Goal: Use online tool/utility: Use online tool/utility

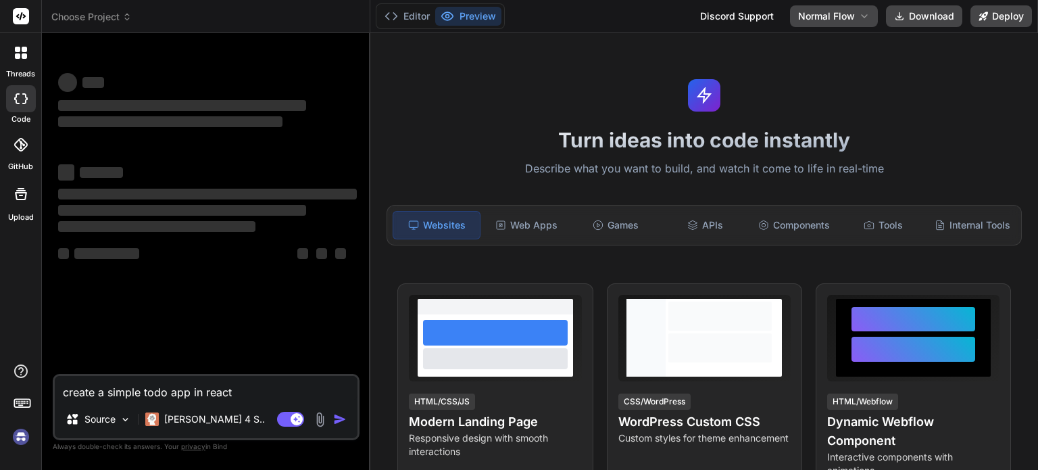
click at [28, 437] on img at bounding box center [20, 436] width 23 height 23
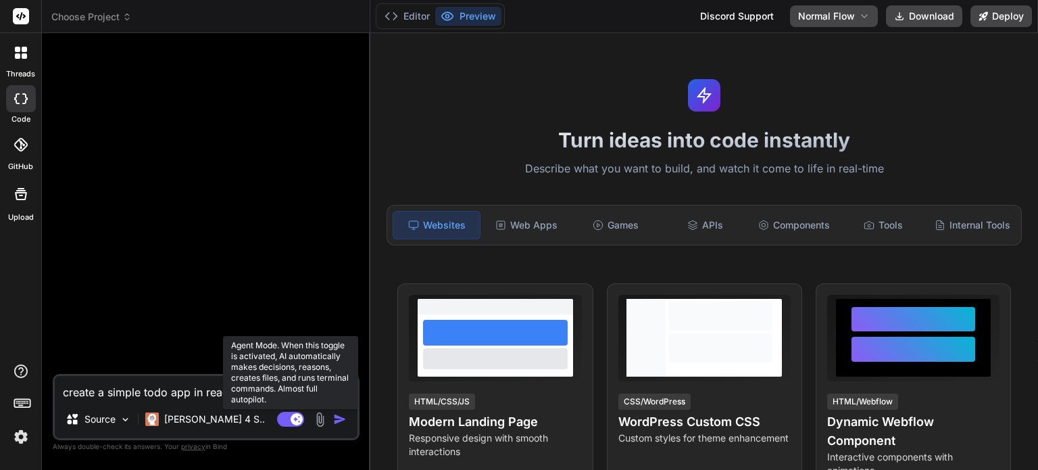
click at [295, 416] on rect at bounding box center [297, 419] width 12 height 12
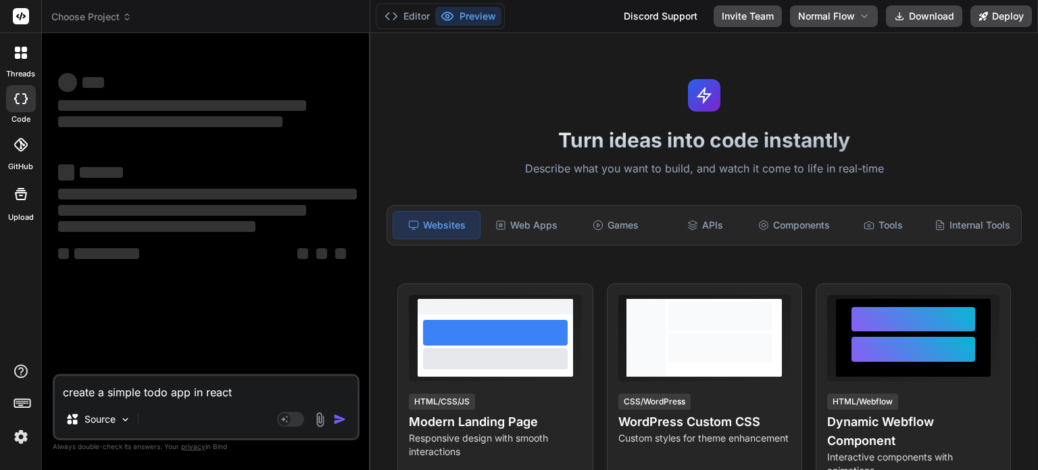
click at [210, 389] on textarea "create a simple todo app in react" at bounding box center [206, 388] width 303 height 24
type textarea "x"
type textarea "c"
type textarea "x"
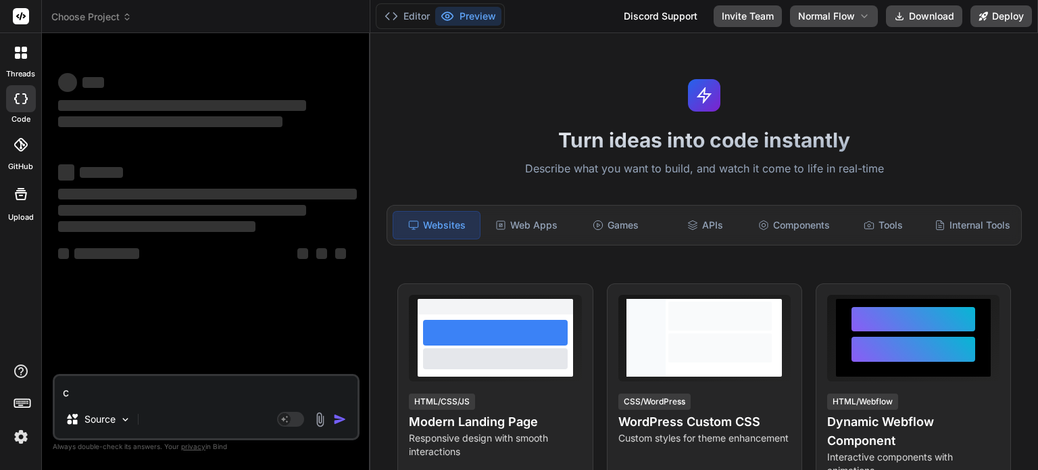
type textarea "cr"
type textarea "x"
type textarea "cre"
type textarea "x"
type textarea "crea"
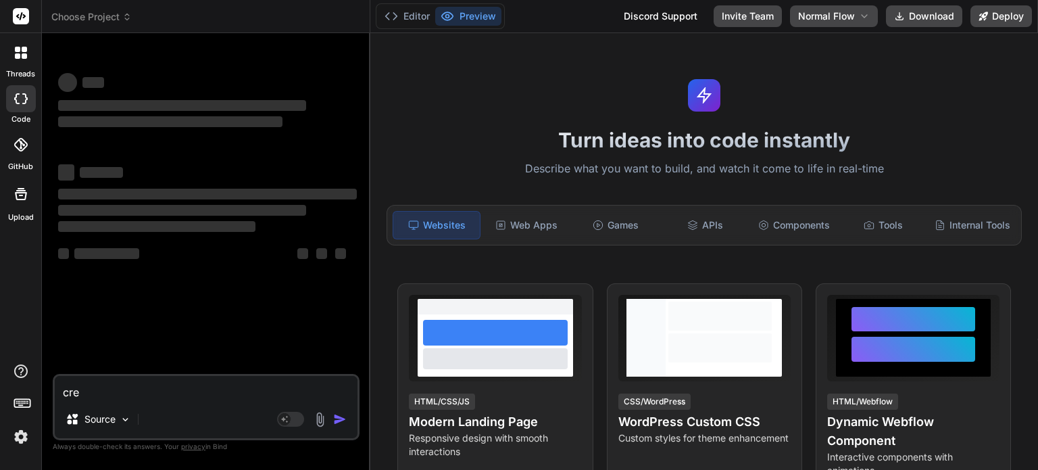
type textarea "x"
type textarea "creat"
type textarea "x"
type textarea "create"
type textarea "x"
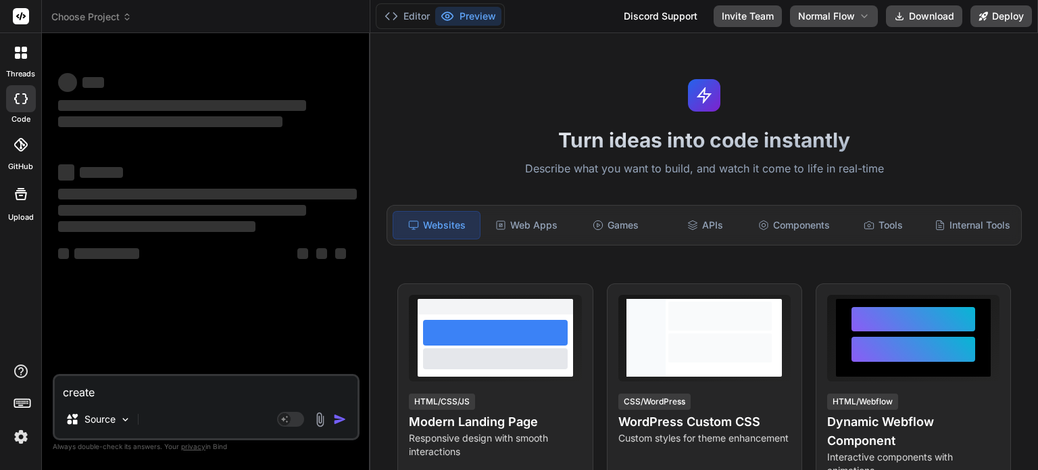
type textarea "create"
type textarea "x"
type textarea "create a"
type textarea "x"
type textarea "create a"
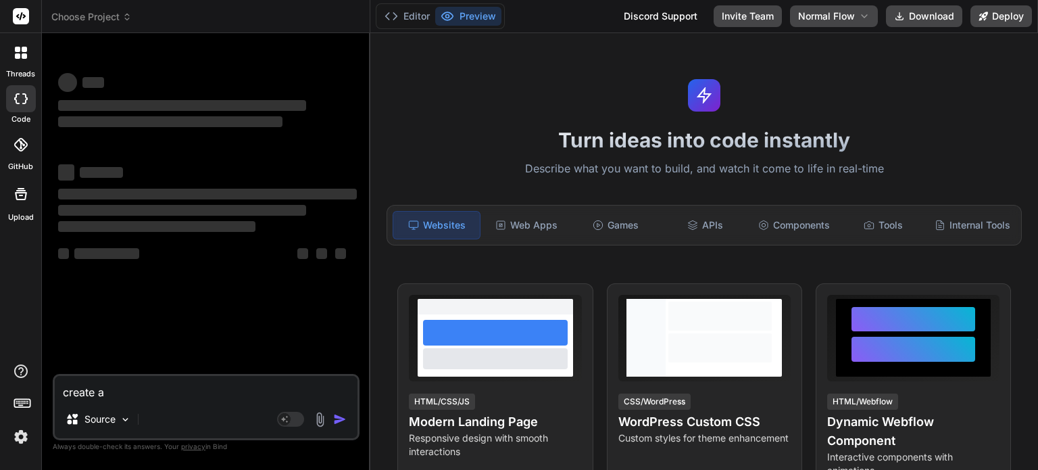
type textarea "x"
type textarea "create a s"
type textarea "x"
type textarea "create a si"
type textarea "x"
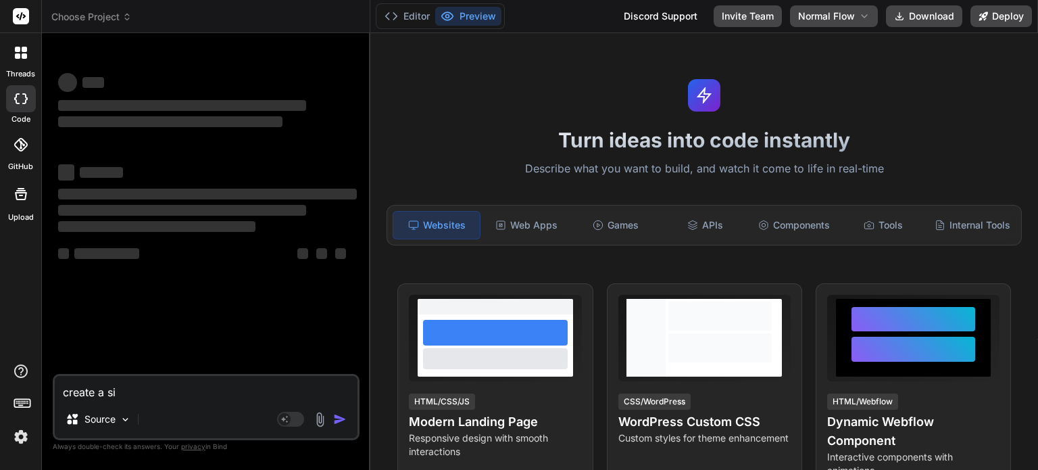
type textarea "create a sim"
type textarea "x"
type textarea "create a simp"
type textarea "x"
type textarea "create a simpl"
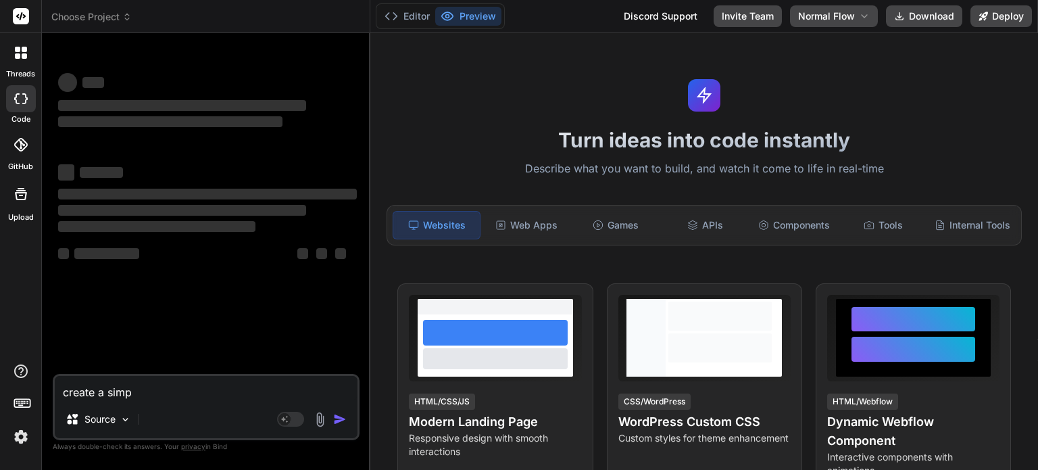
type textarea "x"
type textarea "create a simple"
type textarea "x"
type textarea "create a simple"
type textarea "x"
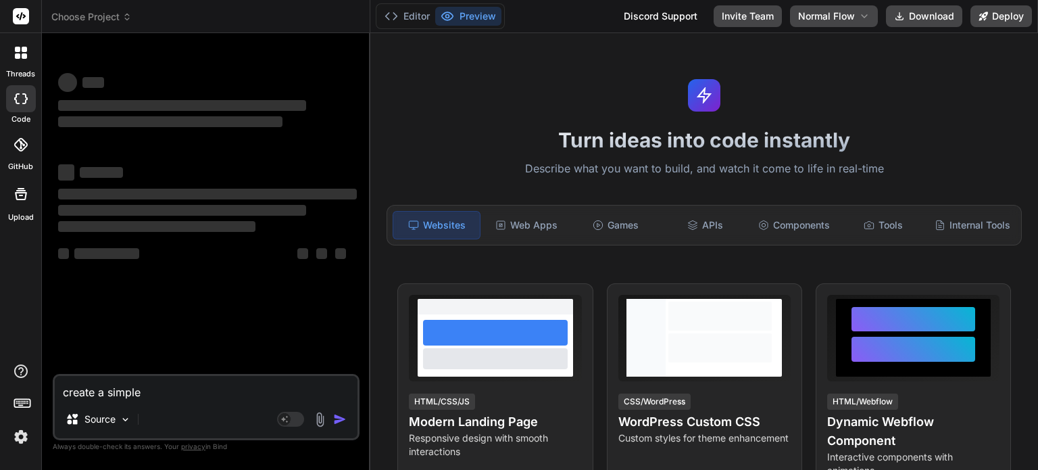
type textarea "create a simple t"
type textarea "x"
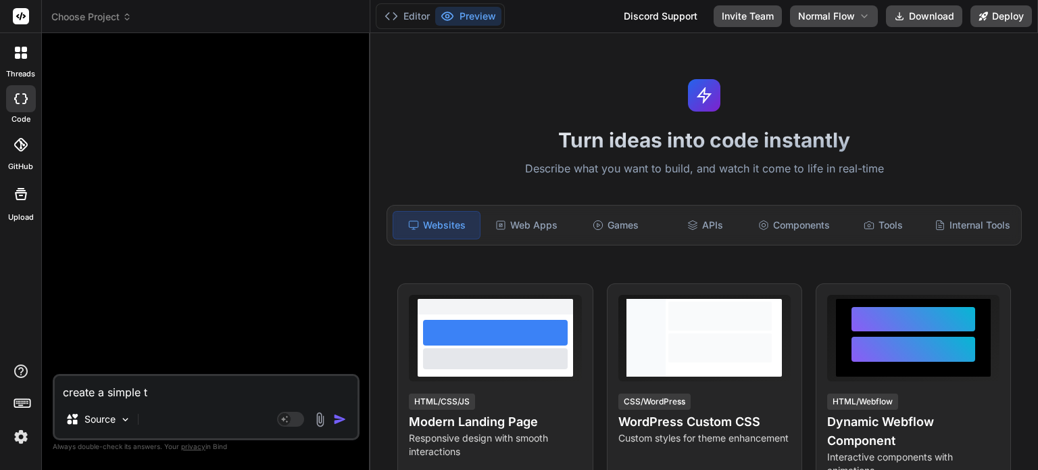
type textarea "create a simple"
type textarea "x"
type textarea "create a simple h"
type textarea "x"
type textarea "create a simple ht"
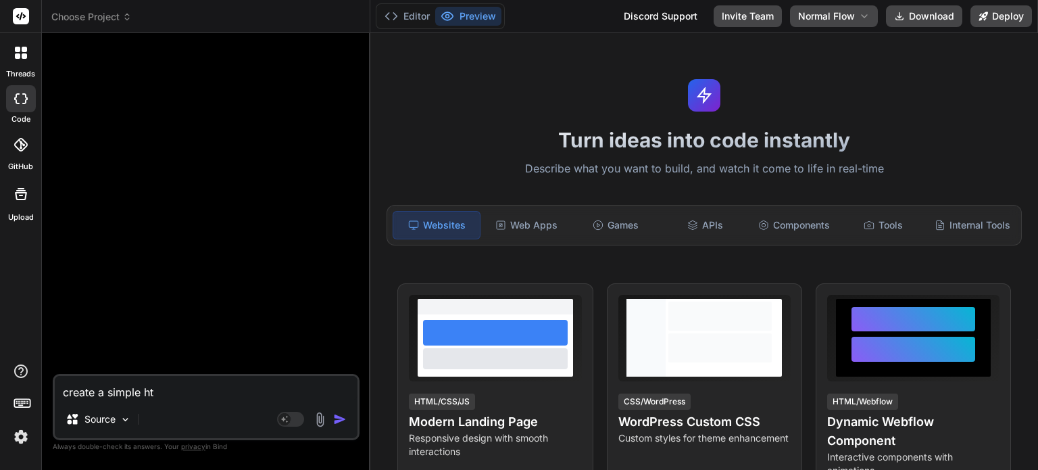
type textarea "x"
type textarea "create a simple htm"
type textarea "x"
type textarea "create a simple html"
type textarea "x"
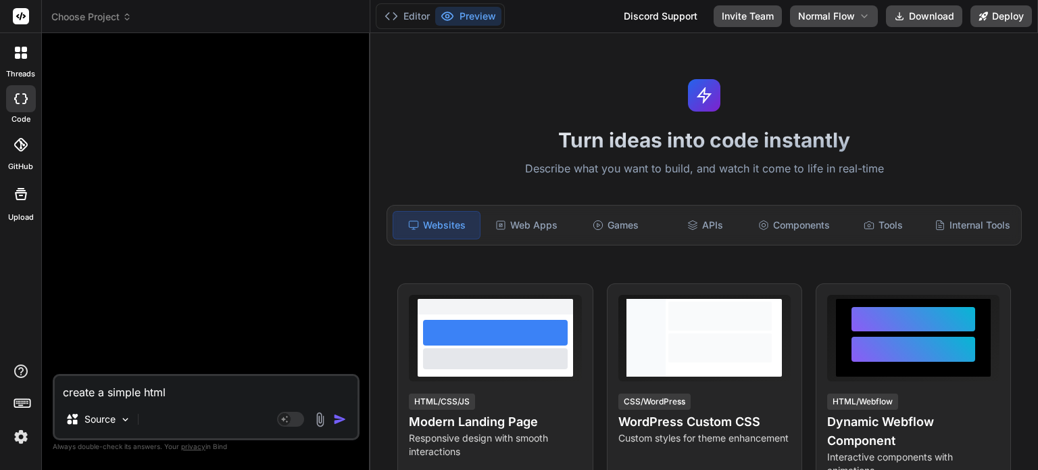
type textarea "create a simple html"
type textarea "x"
type textarea "create a simple html p"
type textarea "x"
type textarea "create a simple html pa"
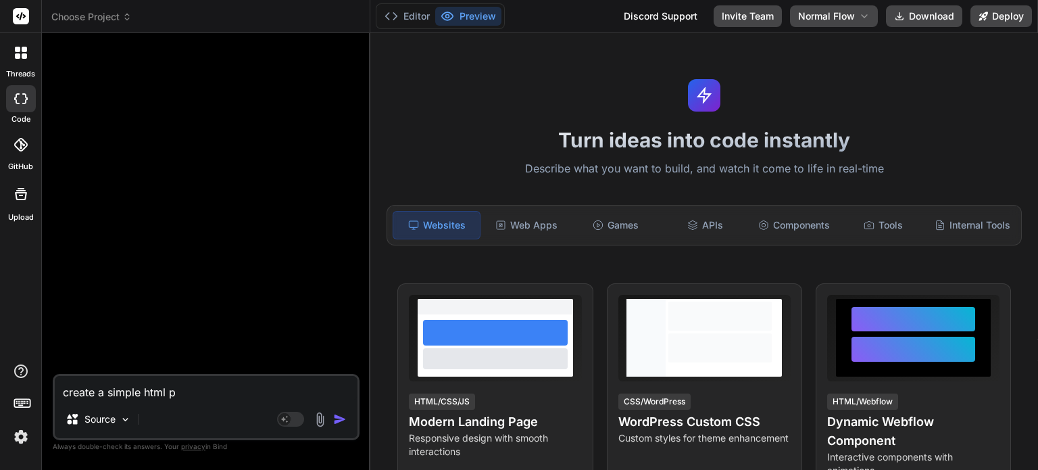
type textarea "x"
type textarea "create a simple html pag"
type textarea "x"
type textarea "create a simple html page"
type textarea "x"
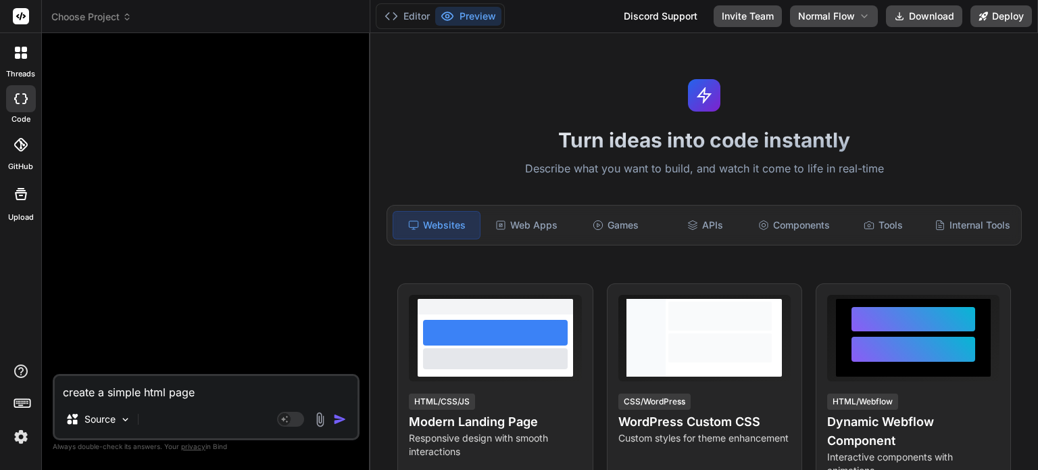
type textarea "create a simple html page"
type textarea "x"
type textarea "create a simple html page w"
type textarea "x"
type textarea "create a simple html page wh"
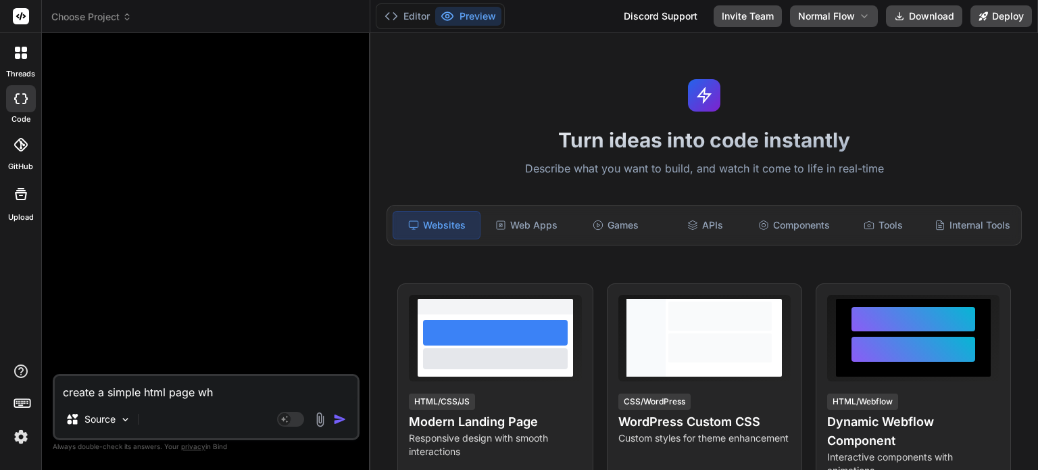
type textarea "x"
type textarea "create a simple html page whi"
type textarea "x"
type textarea "create a simple html page whic"
type textarea "x"
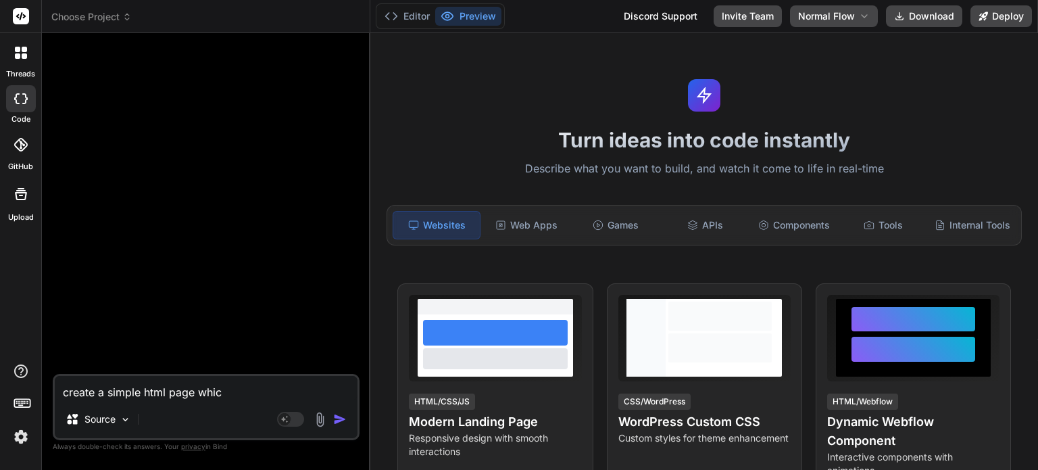
type textarea "create a simple html page which"
type textarea "x"
type textarea "create a simple html page which"
type textarea "x"
type textarea "create a simple html page which s"
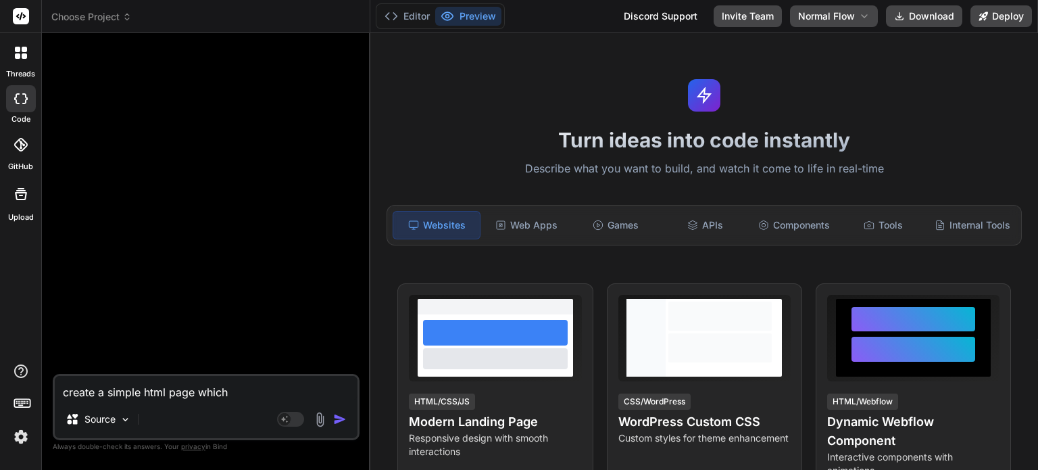
type textarea "x"
type textarea "create a simple html page which sa"
type textarea "x"
type textarea "create a simple html page which say"
type textarea "x"
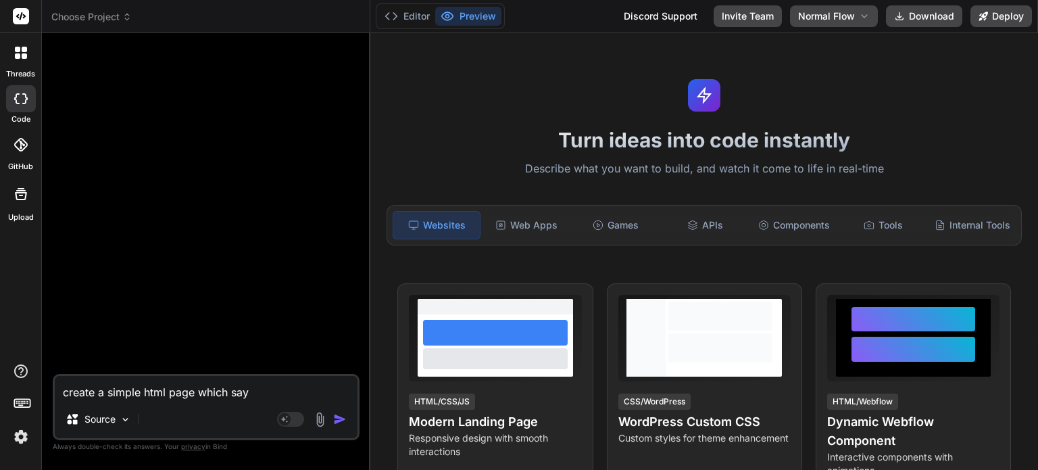
type textarea "create a simple html page which say"
type textarea "x"
type textarea "create a simple html page which say h"
type textarea "x"
type textarea "create a simple html page which say hi"
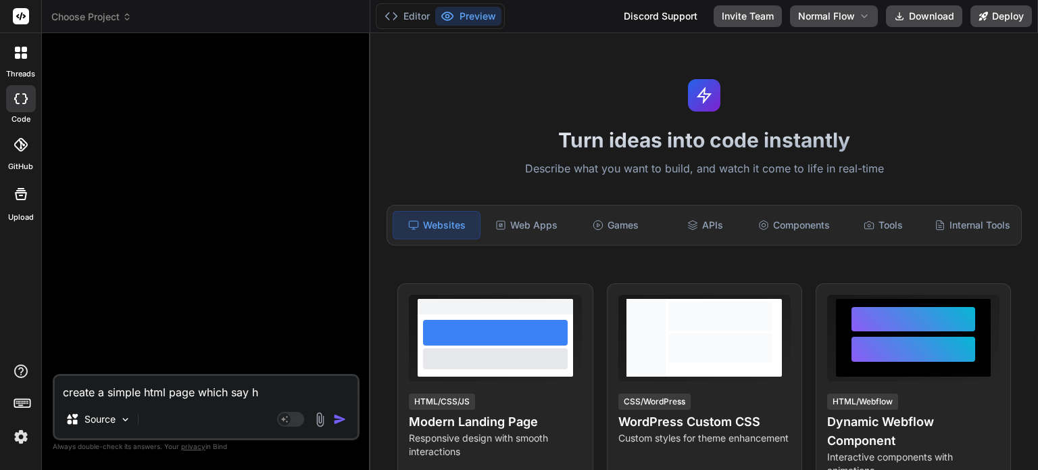
type textarea "x"
type textarea "create a simple html page which say h"
type textarea "x"
type textarea "create a simple html page which say"
type textarea "x"
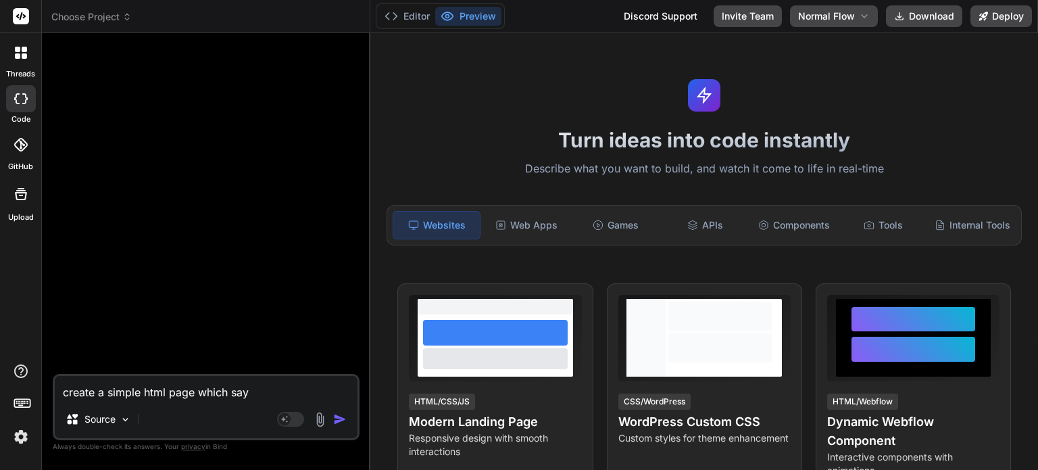
type textarea "create a simple html page which say v"
type textarea "x"
type textarea "create a simple html page which say ve"
type textarea "x"
type textarea "create a simple html page which say ver"
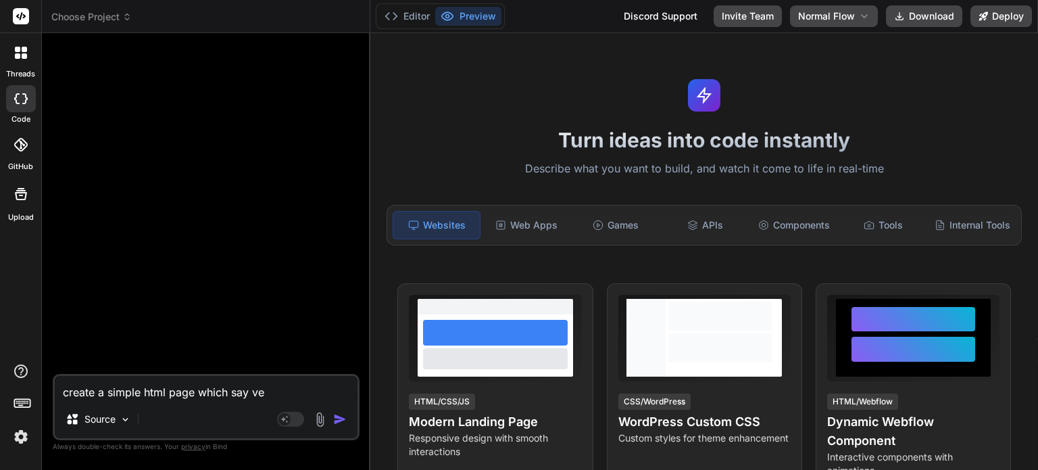
type textarea "x"
type textarea "create a simple html page which say vers"
type textarea "x"
type textarea "create a simple html page which say versi"
type textarea "x"
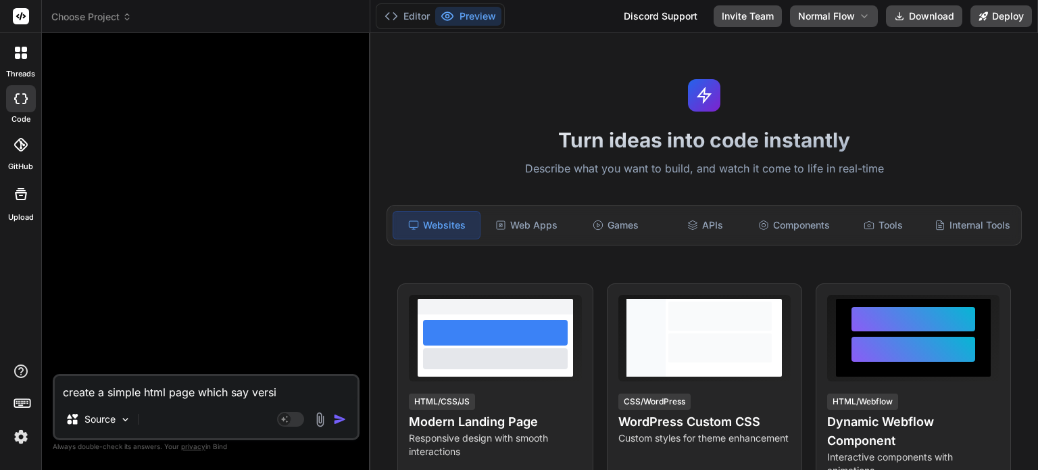
type textarea "create a simple html page which say versio"
type textarea "x"
type textarea "create a simple html page which say version"
type textarea "x"
type textarea "create a simple html page which say version"
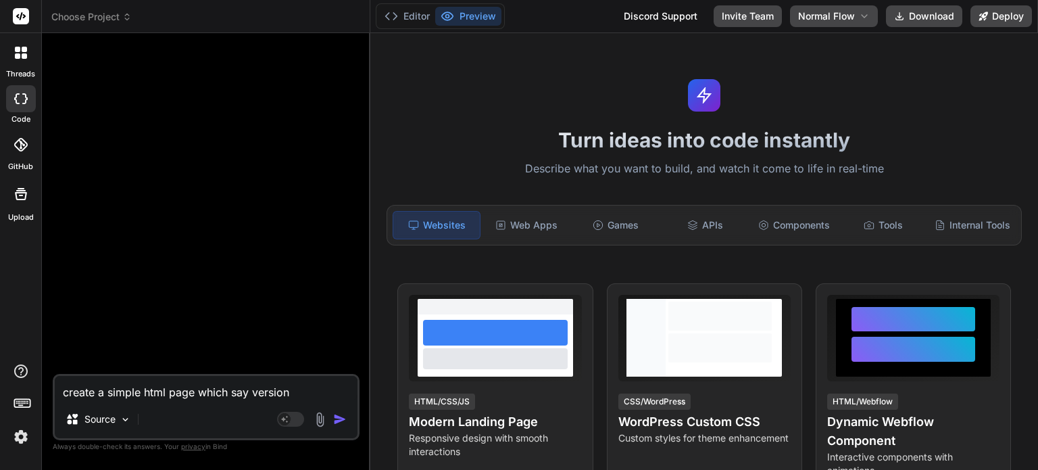
type textarea "x"
type textarea "create a simple html page which say version 1"
type textarea "x"
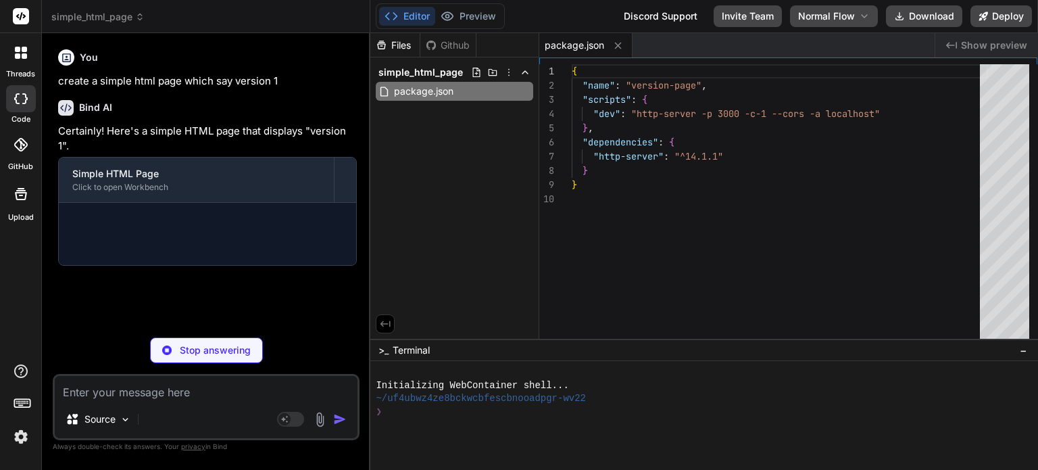
type textarea "x"
type textarea "</html>"
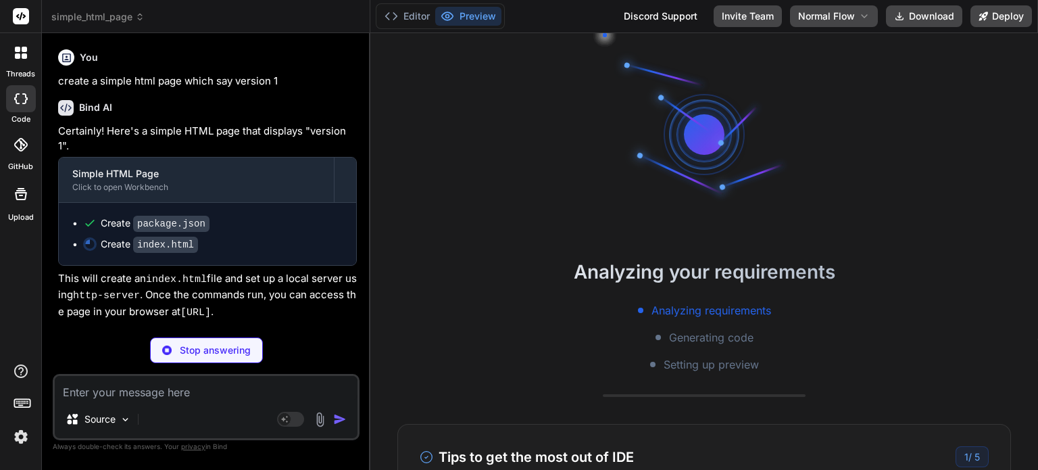
scroll to position [26, 0]
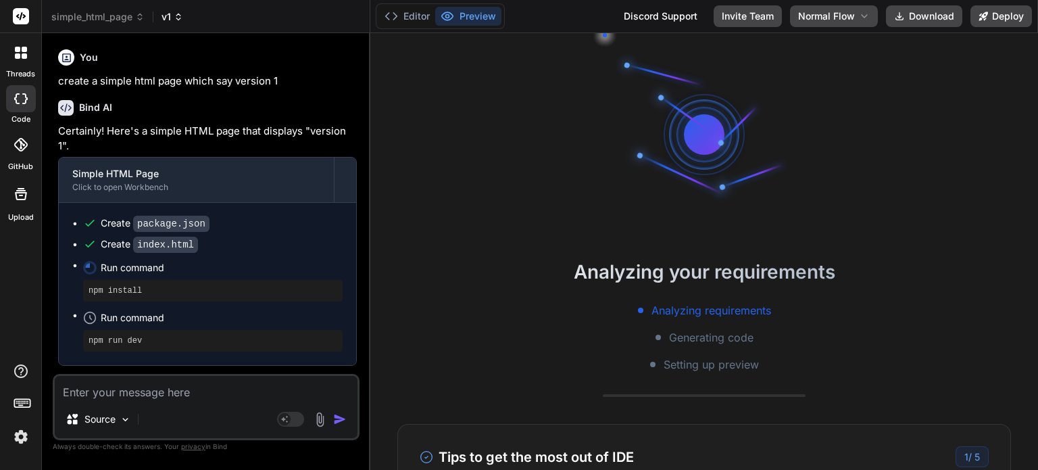
click at [177, 20] on icon at bounding box center [178, 16] width 9 height 9
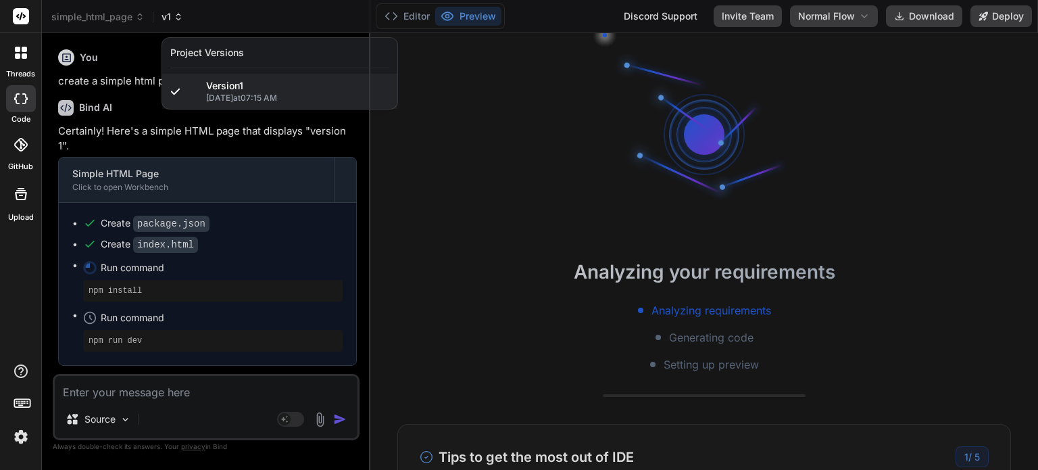
click at [177, 20] on div at bounding box center [519, 235] width 1038 height 470
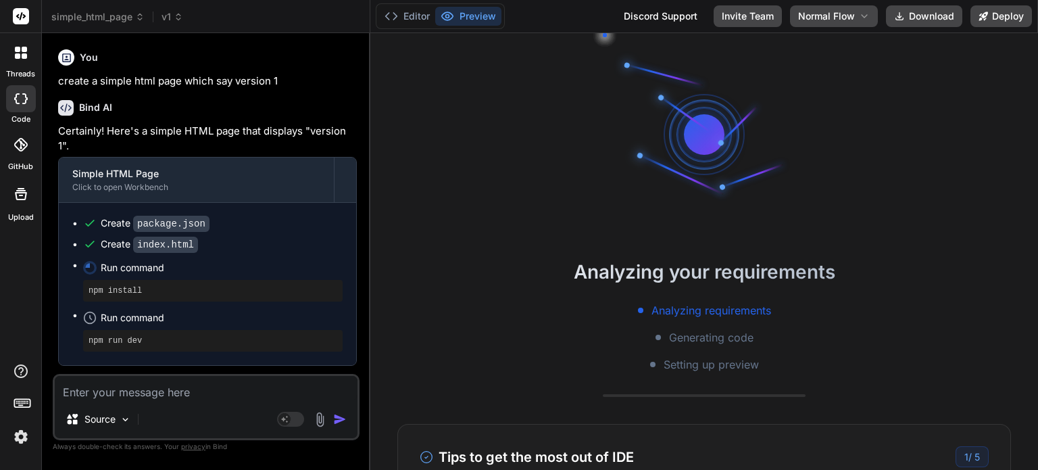
scroll to position [43, 0]
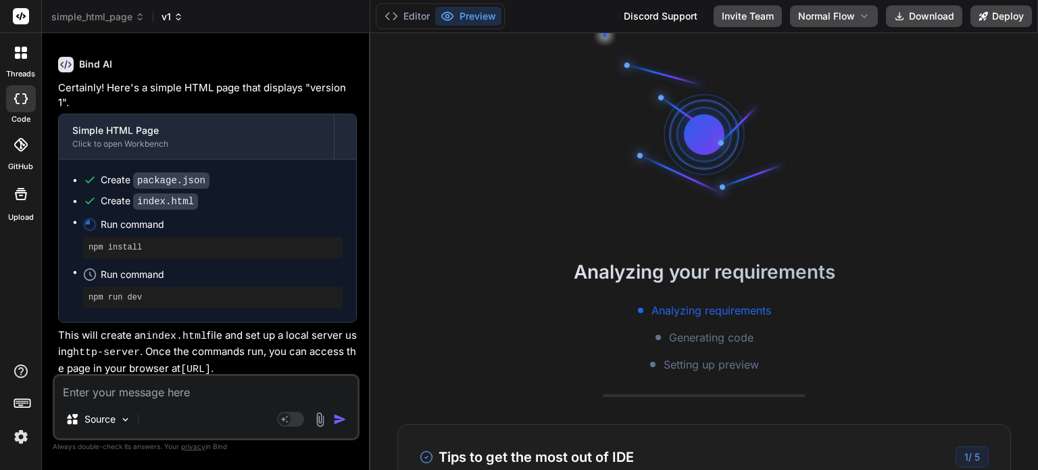
click at [177, 18] on icon at bounding box center [178, 16] width 9 height 9
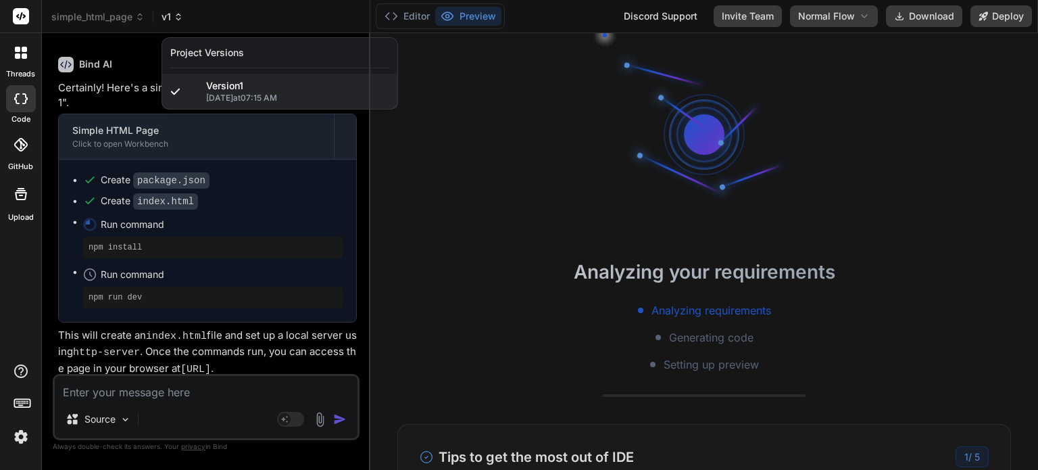
scroll to position [116, 0]
type textarea "x"
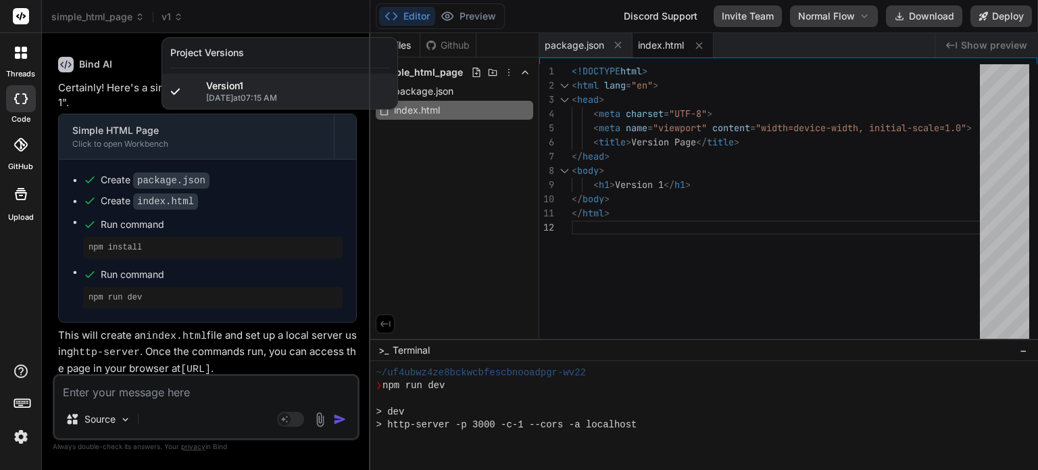
click at [132, 54] on div at bounding box center [519, 235] width 1038 height 470
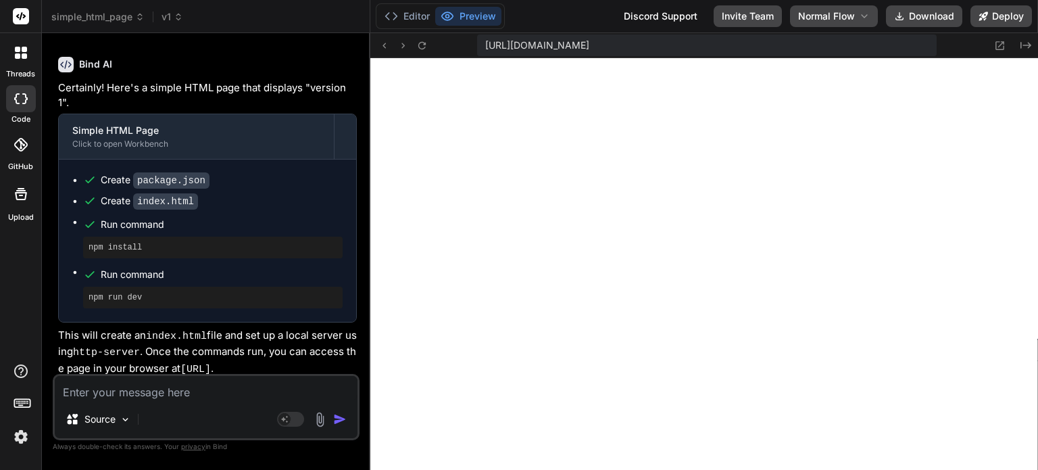
scroll to position [597, 0]
click at [187, 387] on textarea at bounding box center [206, 388] width 303 height 24
type textarea "n"
type textarea "x"
type textarea "no"
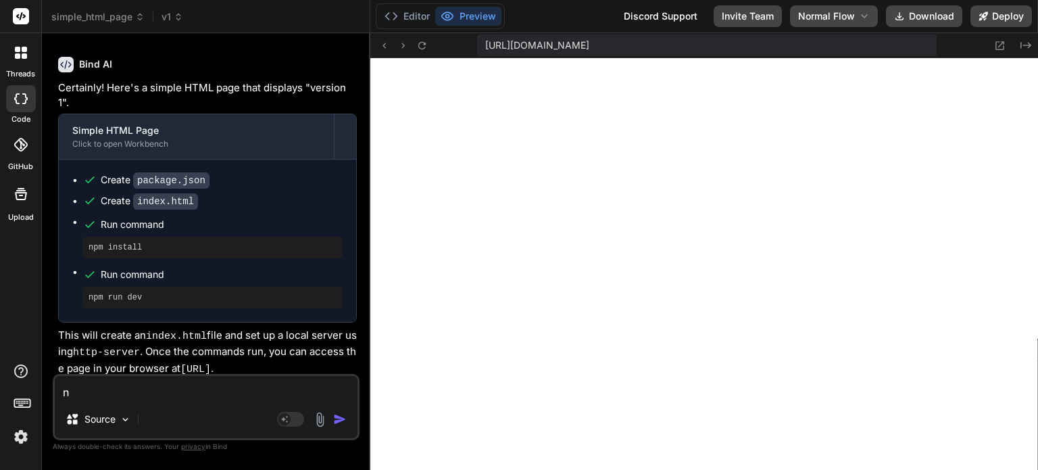
type textarea "x"
type textarea "now"
type textarea "x"
type textarea "now"
type textarea "x"
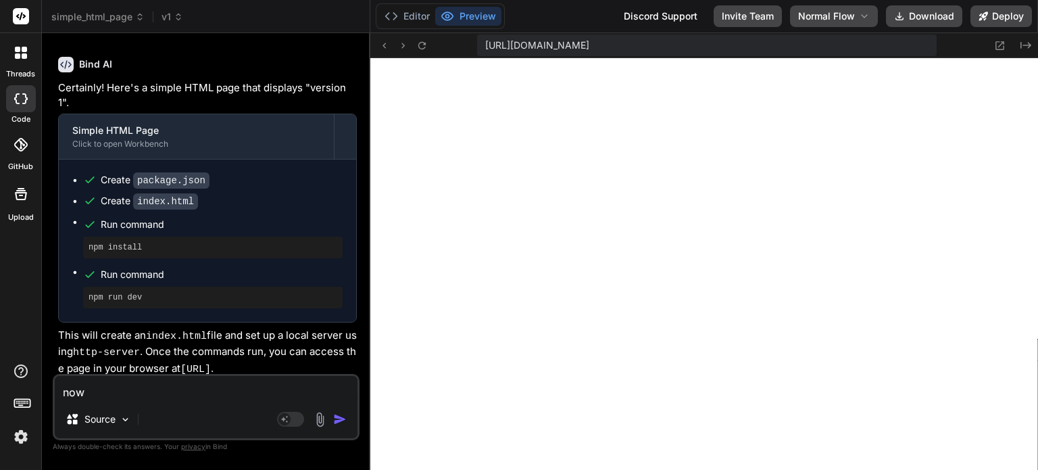
type textarea "now c"
type textarea "x"
type textarea "now ch"
type textarea "x"
type textarea "now cha"
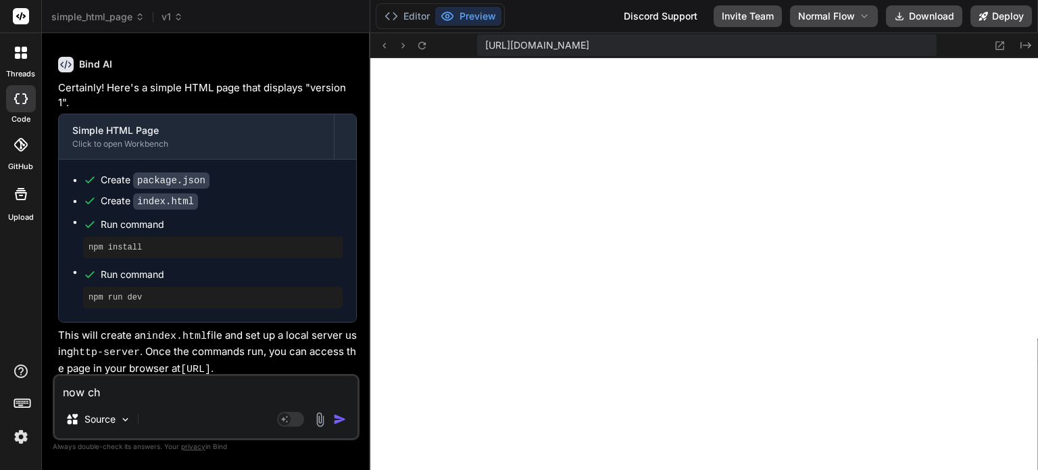
type textarea "x"
type textarea "now chan"
type textarea "x"
type textarea "now [PERSON_NAME]"
type textarea "x"
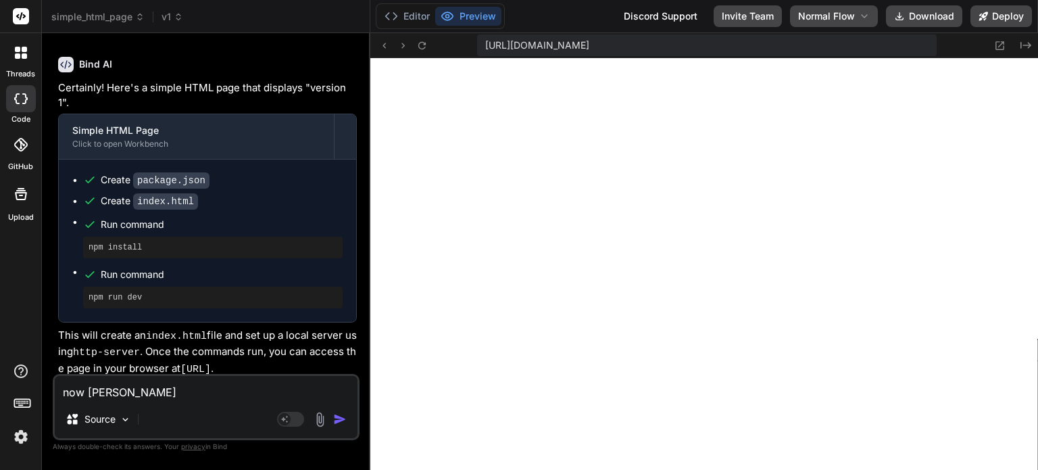
type textarea "now change"
type textarea "x"
type textarea "now change"
type textarea "x"
type textarea "now change t"
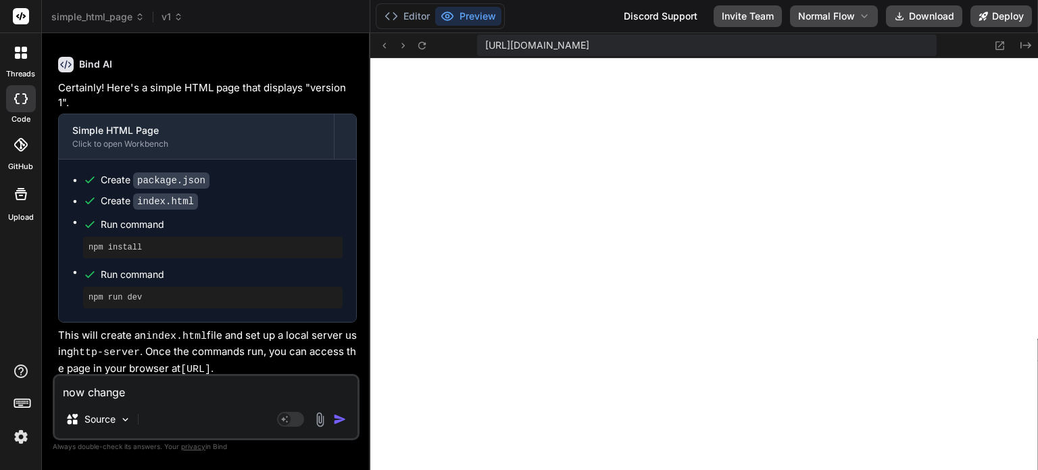
type textarea "x"
type textarea "now change tg"
type textarea "x"
type textarea "now change tge"
type textarea "x"
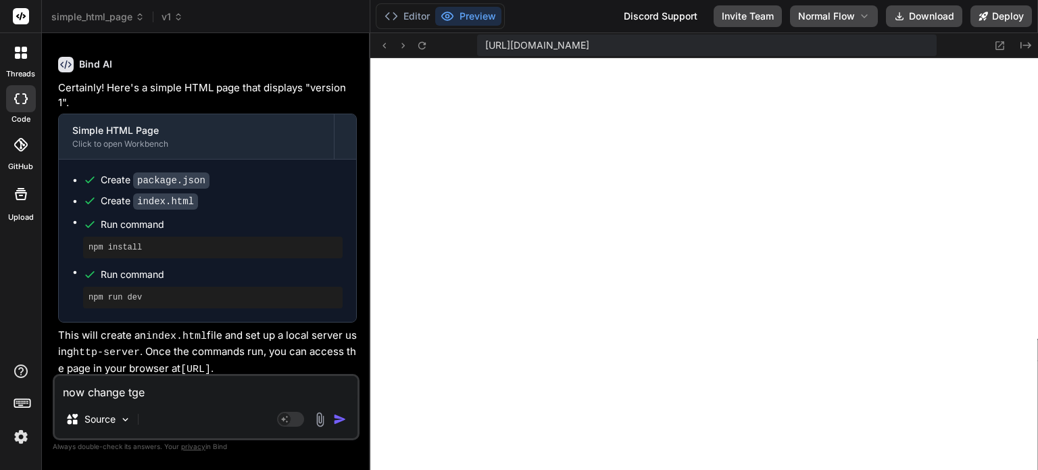
type textarea "now change tge"
type textarea "x"
type textarea "now change tge h"
type textarea "x"
type textarea "now change tge he"
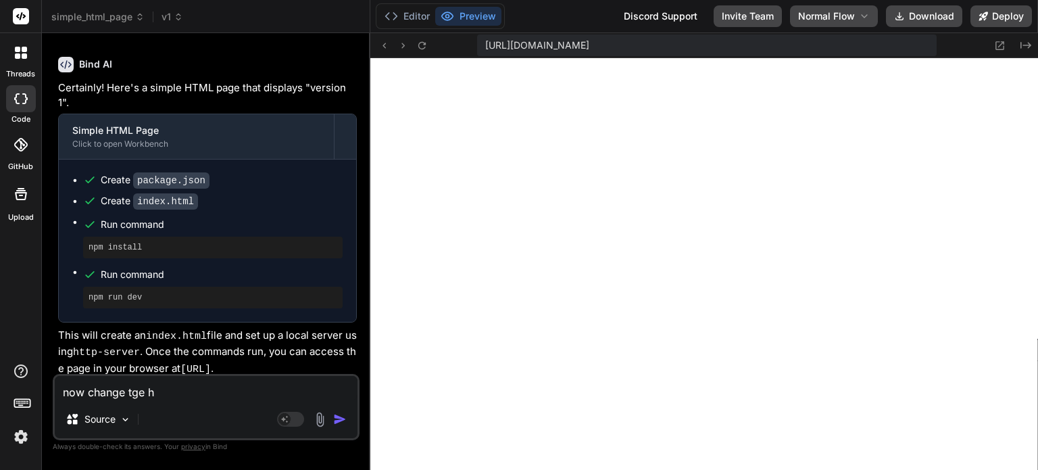
type textarea "x"
type textarea "now change tge hea"
type textarea "x"
type textarea "now change tge head"
type textarea "x"
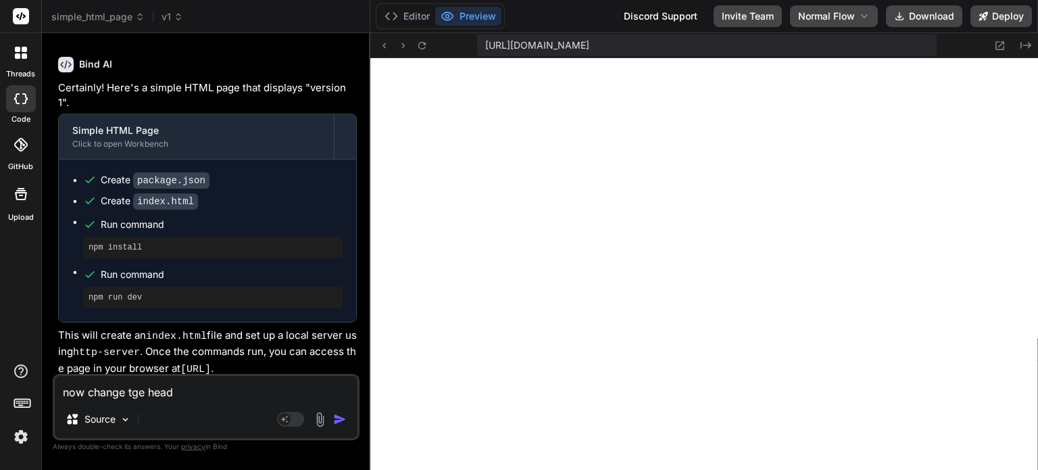
type textarea "now change tge headi"
type textarea "x"
type textarea "now change tge headin"
type textarea "x"
type textarea "now change tge heading"
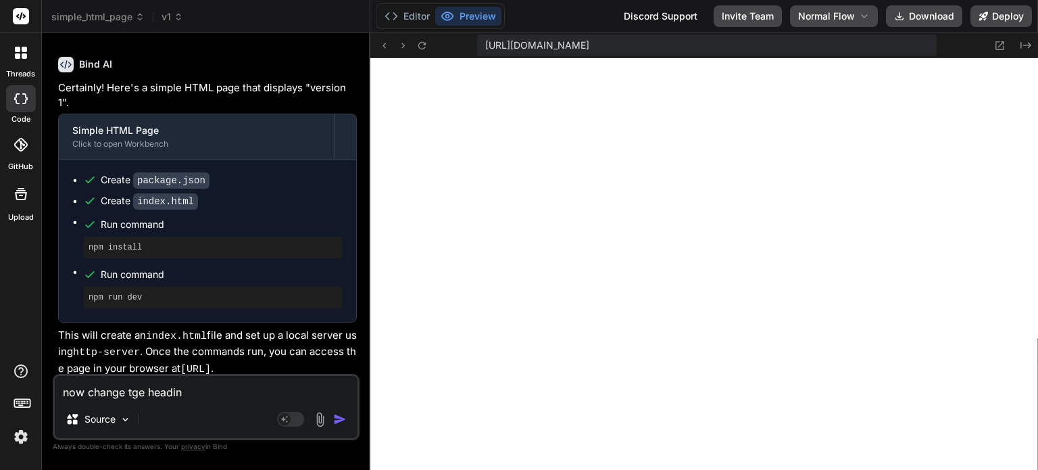
type textarea "x"
type textarea "now change tge heading"
type textarea "x"
type textarea "now change tge heading t"
type textarea "x"
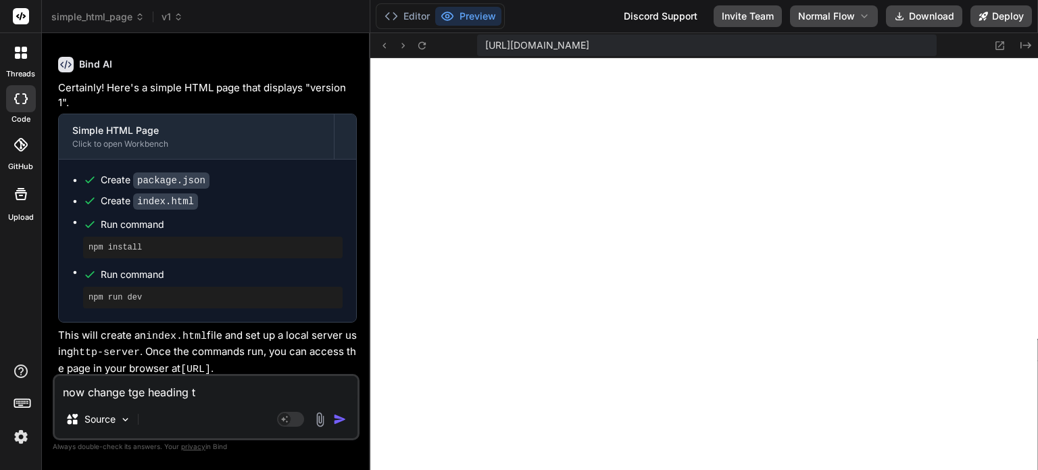
type textarea "now change tge heading to"
type textarea "x"
type textarea "now change tge heading to"
type textarea "x"
type textarea "now change tge heading to v"
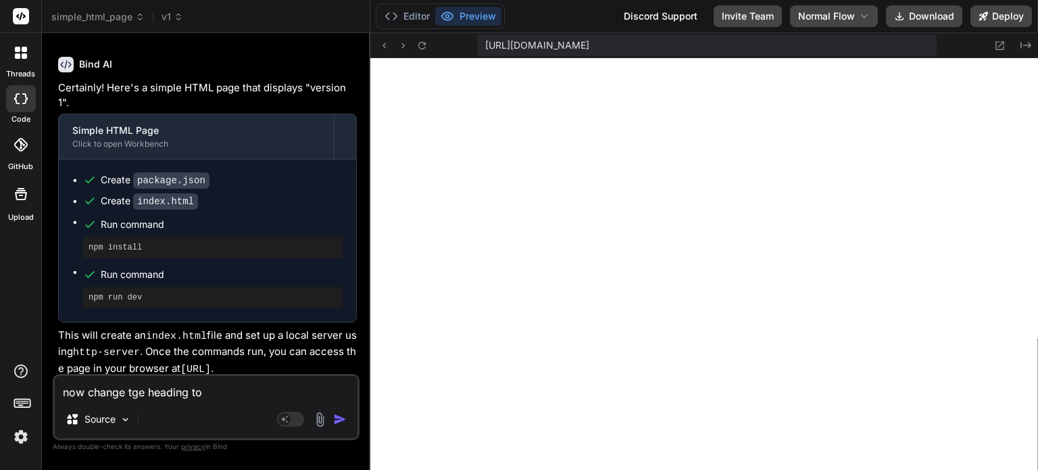
type textarea "x"
type textarea "now change tge heading to ve"
type textarea "x"
type textarea "now change tge heading to ver"
type textarea "x"
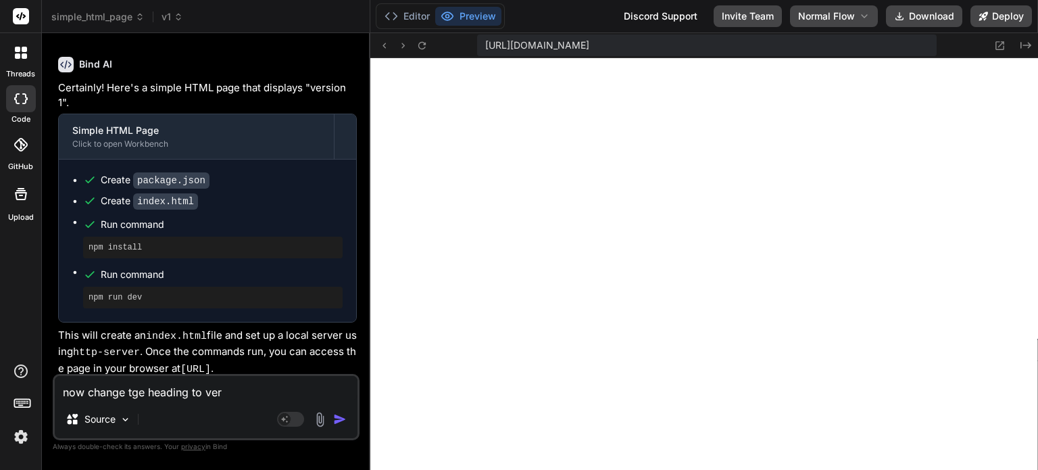
type textarea "now change tge heading to veri"
type textarea "x"
type textarea "now change tge heading to veris"
type textarea "x"
type textarea "now change tge heading to veriso"
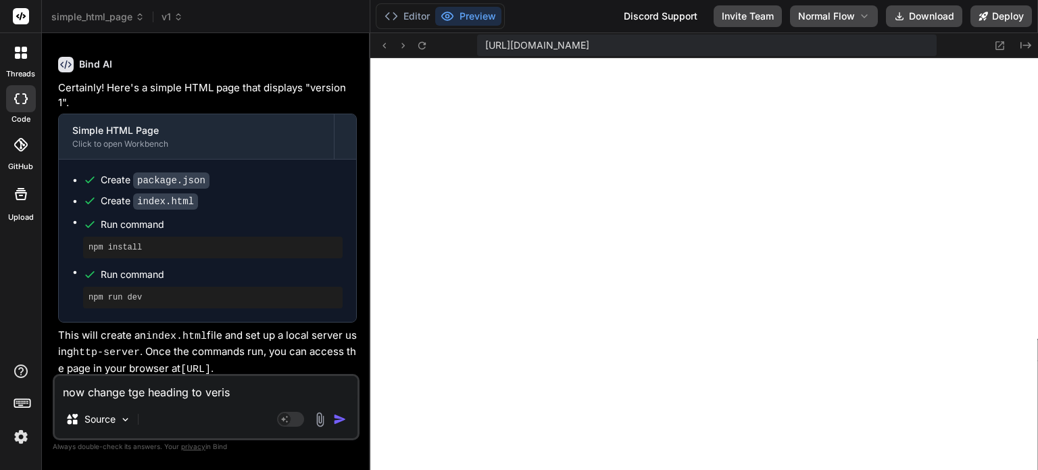
type textarea "x"
type textarea "now change tge heading to verison"
type textarea "x"
type textarea "now change tge heading to verisonb"
type textarea "x"
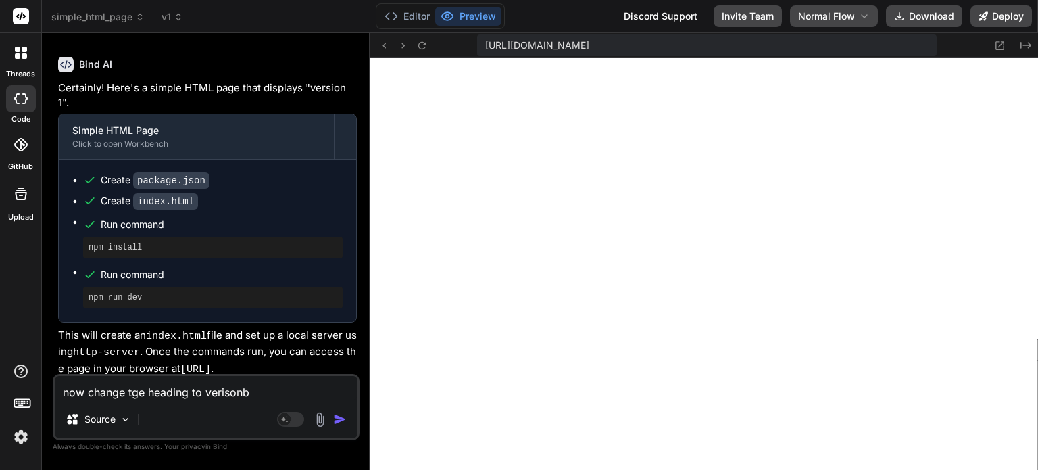
type textarea "now change tge heading to verisonb"
type textarea "x"
type textarea "now change tge heading to verisonb 2"
type textarea "x"
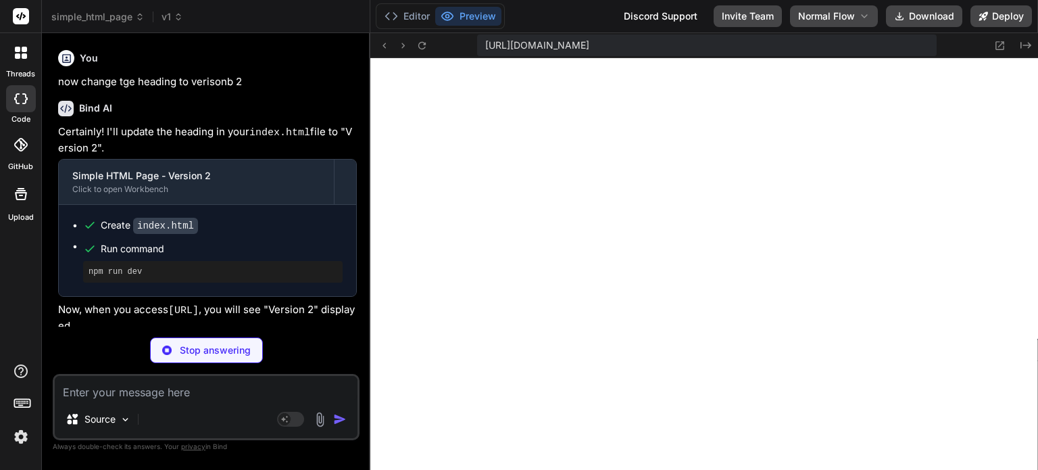
scroll to position [332, 0]
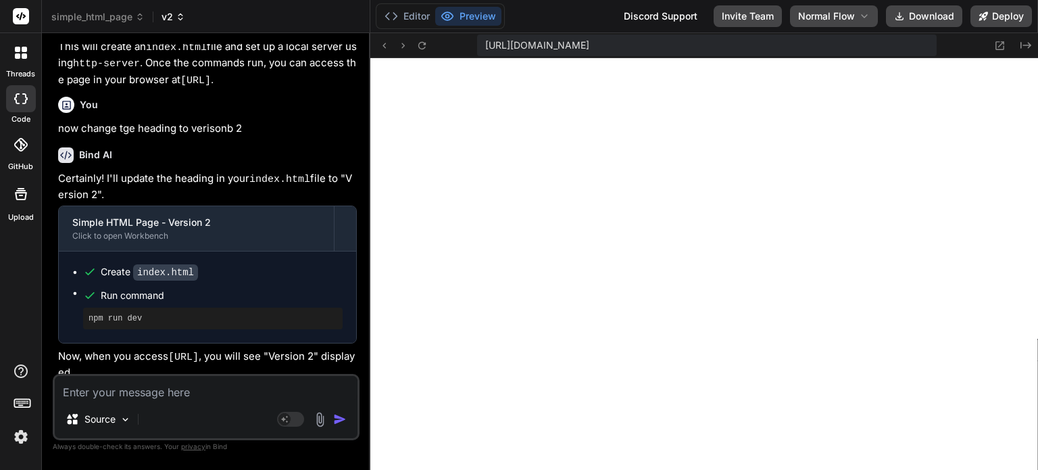
click at [170, 17] on span "v2" at bounding box center [174, 17] width 24 height 14
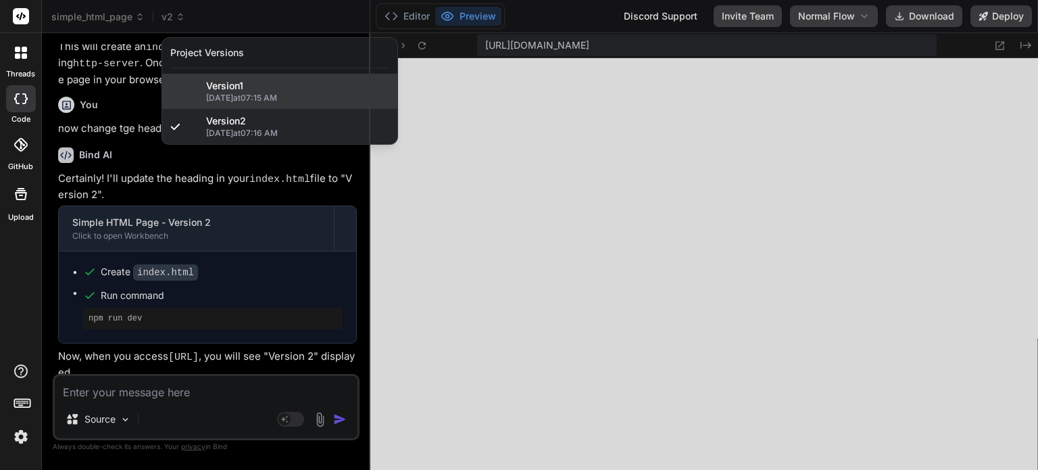
click at [249, 88] on div "Version 1" at bounding box center [297, 86] width 183 height 14
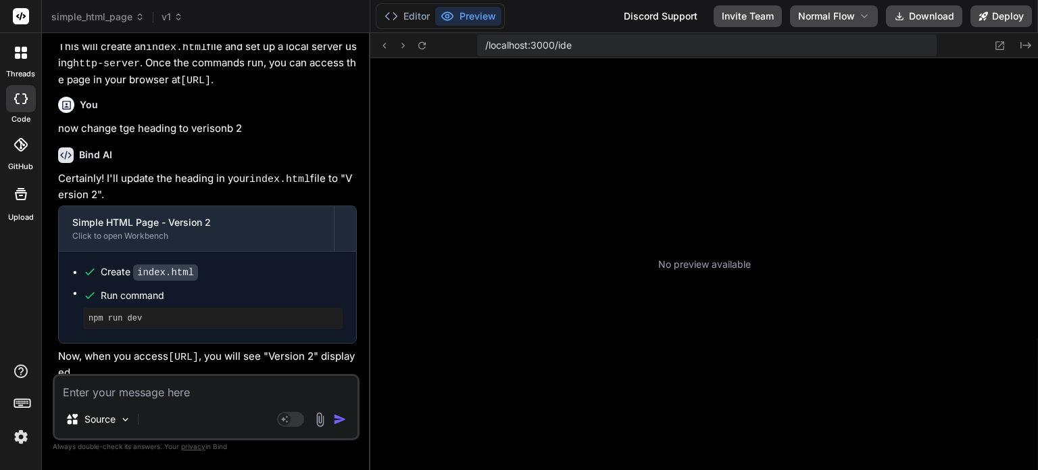
scroll to position [1648, 0]
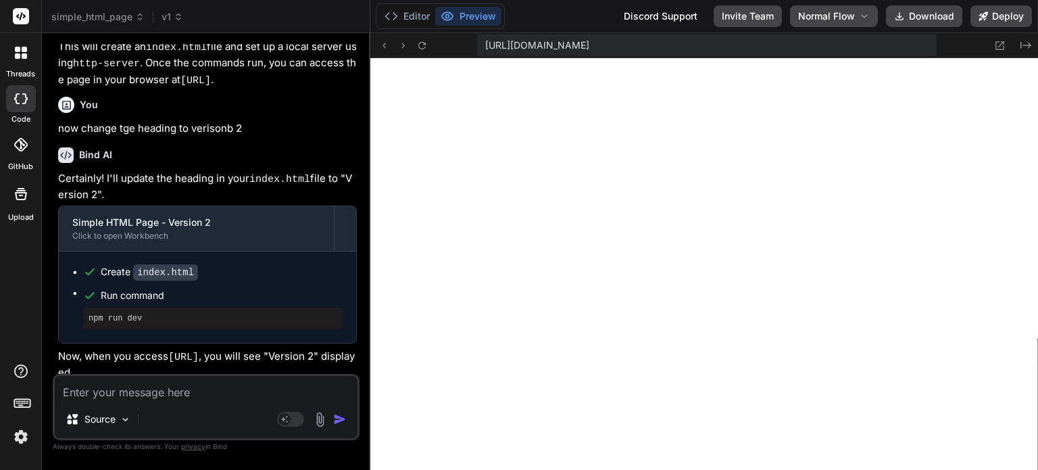
type textarea "x"
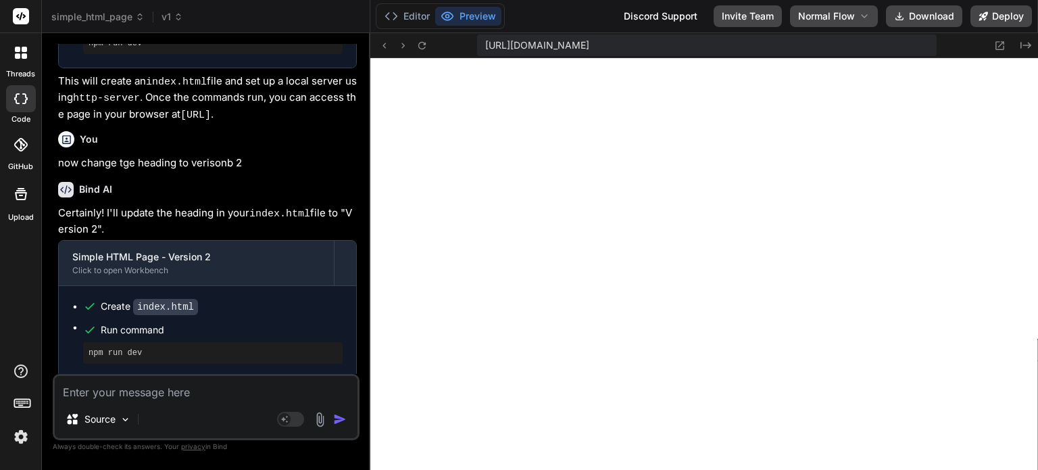
scroll to position [332, 0]
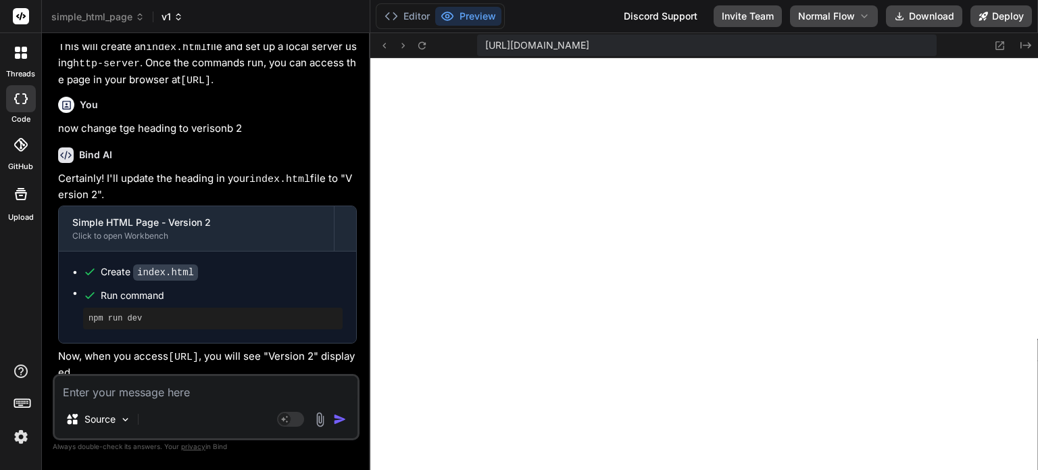
click at [174, 16] on icon at bounding box center [178, 16] width 9 height 9
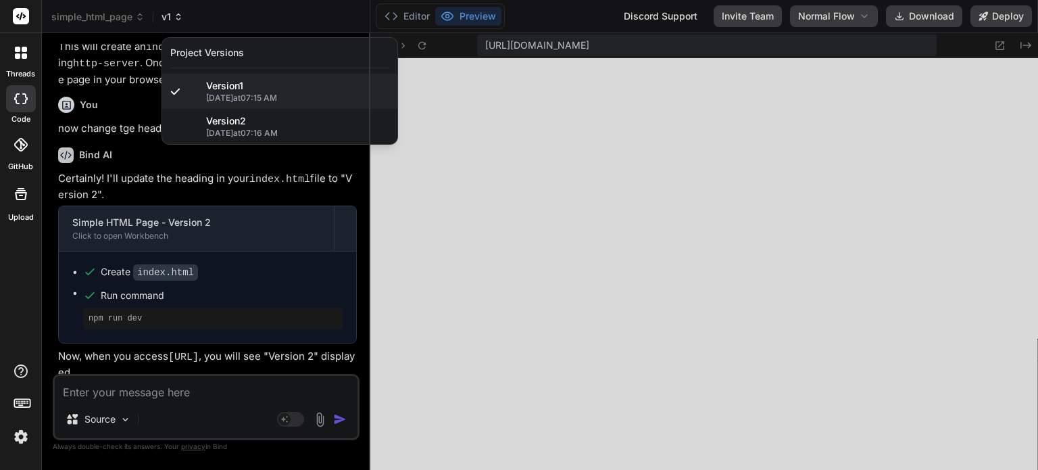
click at [173, 16] on div at bounding box center [519, 235] width 1038 height 470
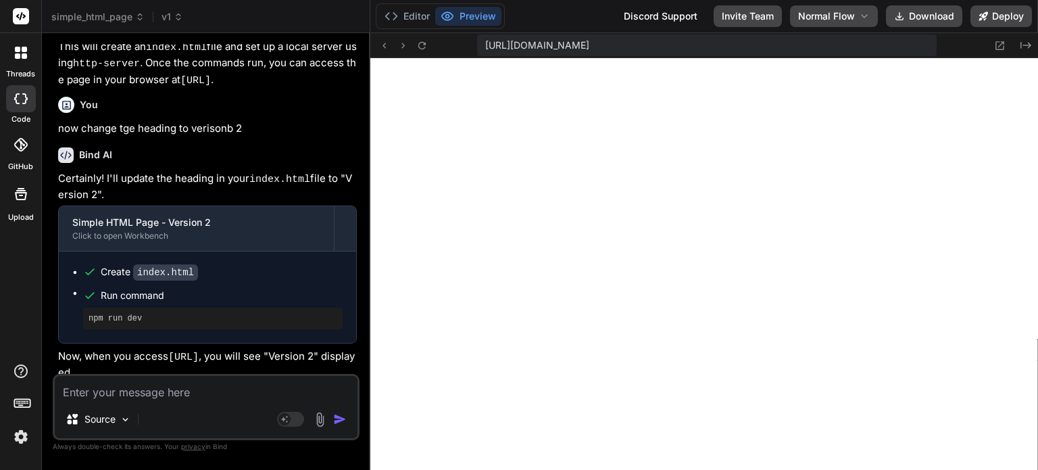
click at [176, 398] on textarea at bounding box center [206, 388] width 303 height 24
type textarea "n"
type textarea "x"
type textarea "no"
type textarea "x"
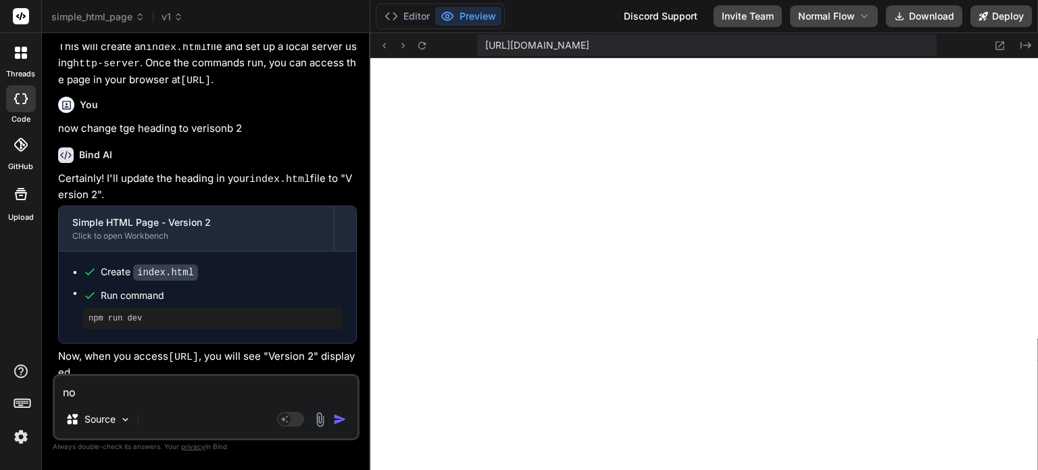
type textarea "now"
type textarea "x"
type textarea "now"
type textarea "x"
type textarea "now c"
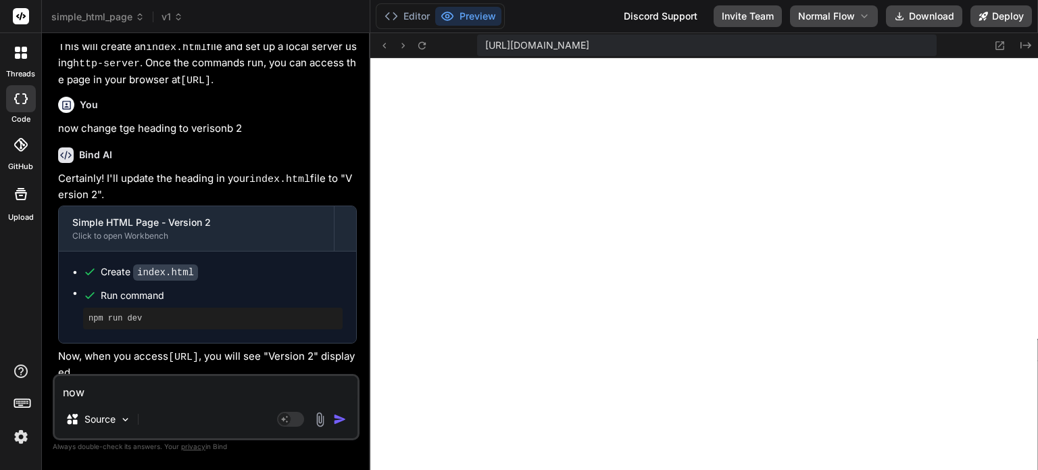
type textarea "x"
type textarea "now ch"
type textarea "x"
type textarea "now cha"
type textarea "x"
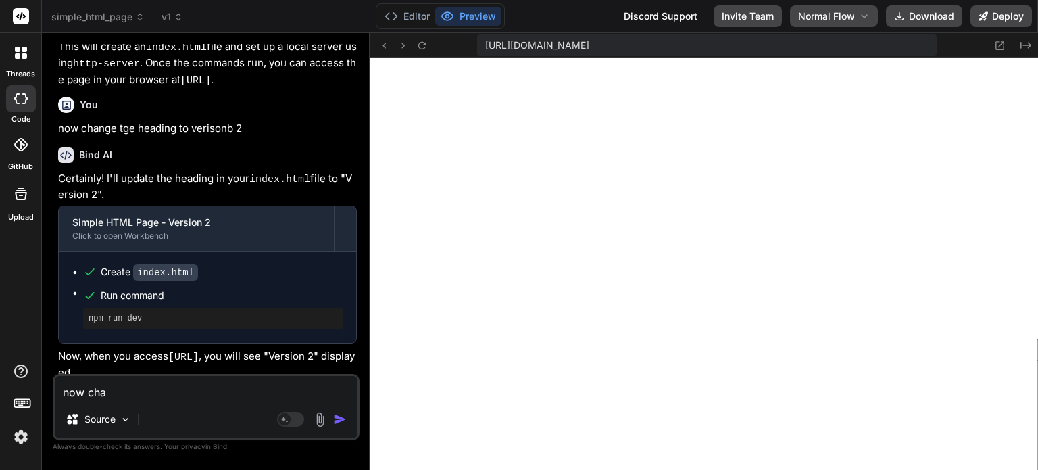
type textarea "now chan"
type textarea "x"
type textarea "now [PERSON_NAME]"
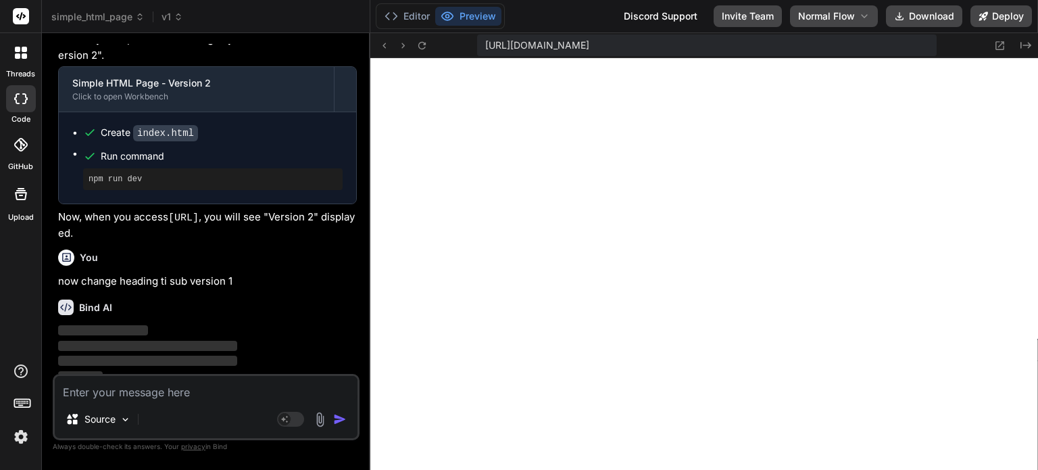
scroll to position [472, 0]
click at [171, 17] on span "v1" at bounding box center [173, 17] width 22 height 14
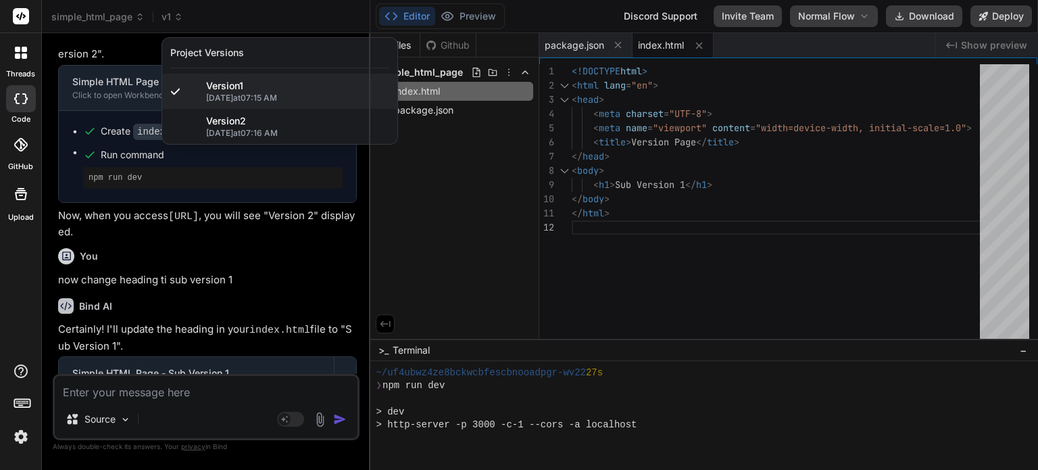
click at [245, 230] on div at bounding box center [519, 235] width 1038 height 470
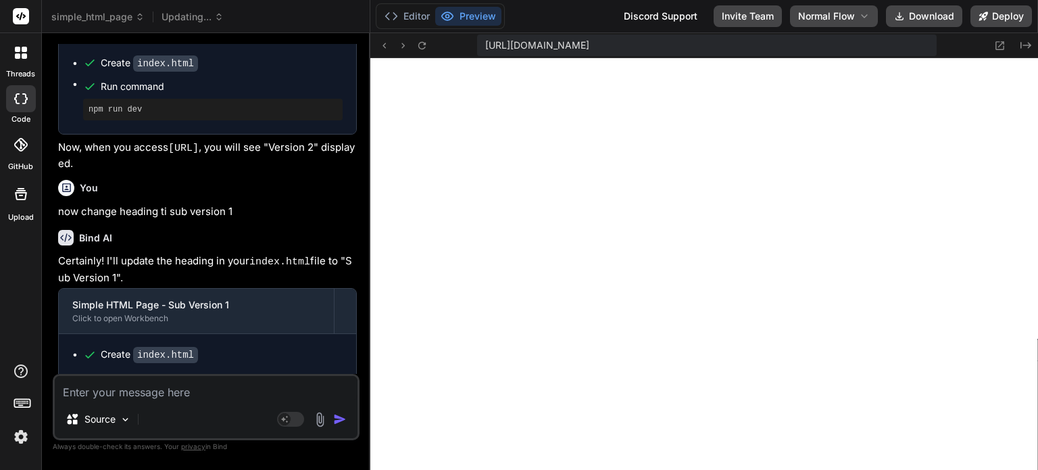
scroll to position [621, 0]
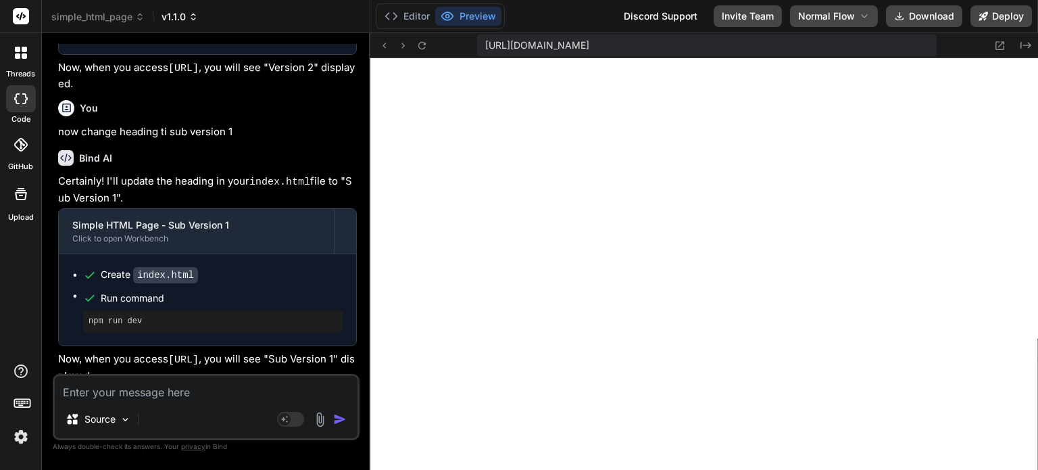
click at [183, 15] on span "v1.1.0" at bounding box center [180, 17] width 37 height 14
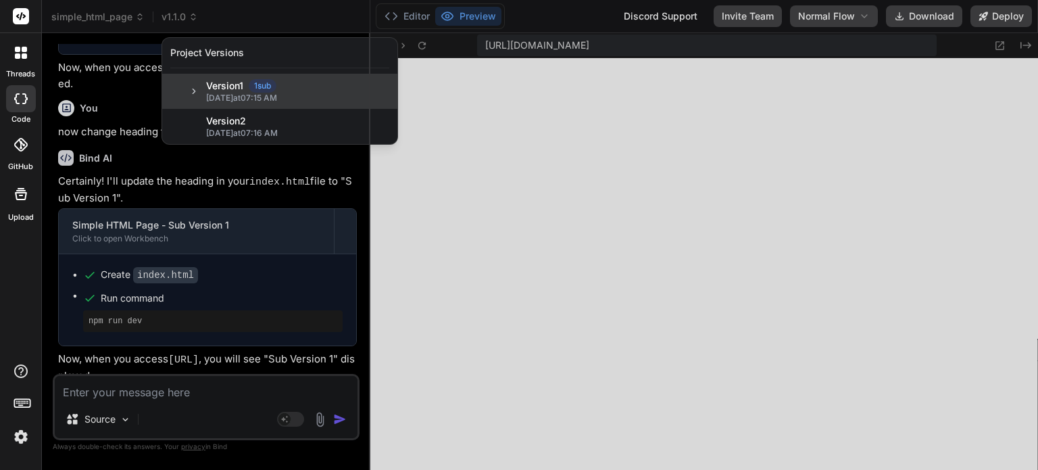
click at [189, 91] on icon at bounding box center [193, 91] width 9 height 9
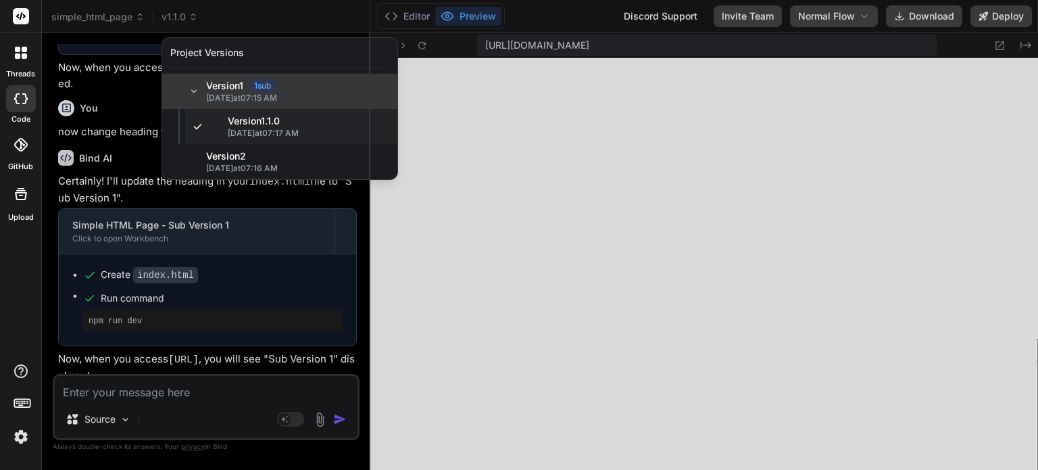
click at [189, 94] on icon at bounding box center [193, 91] width 9 height 9
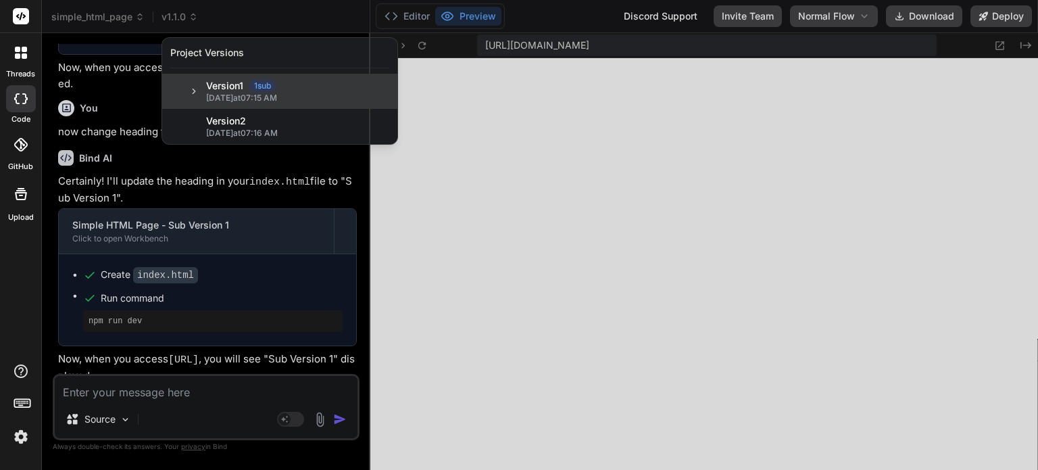
click at [195, 92] on icon at bounding box center [193, 91] width 9 height 9
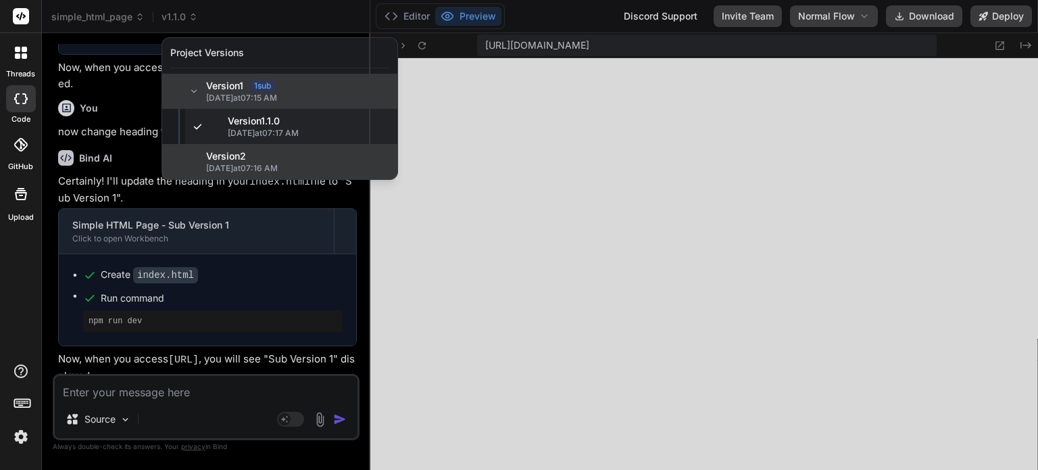
click at [218, 155] on span "Version 2" at bounding box center [226, 156] width 40 height 14
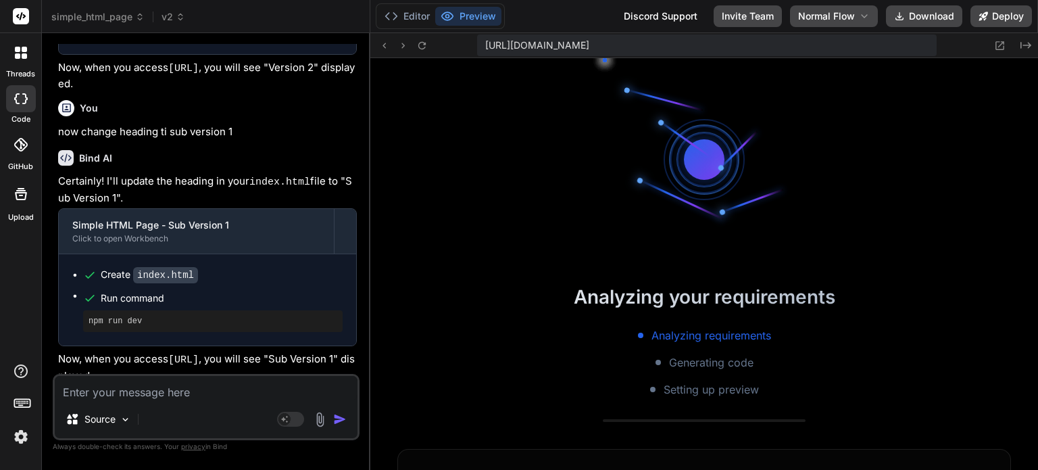
scroll to position [2673, 0]
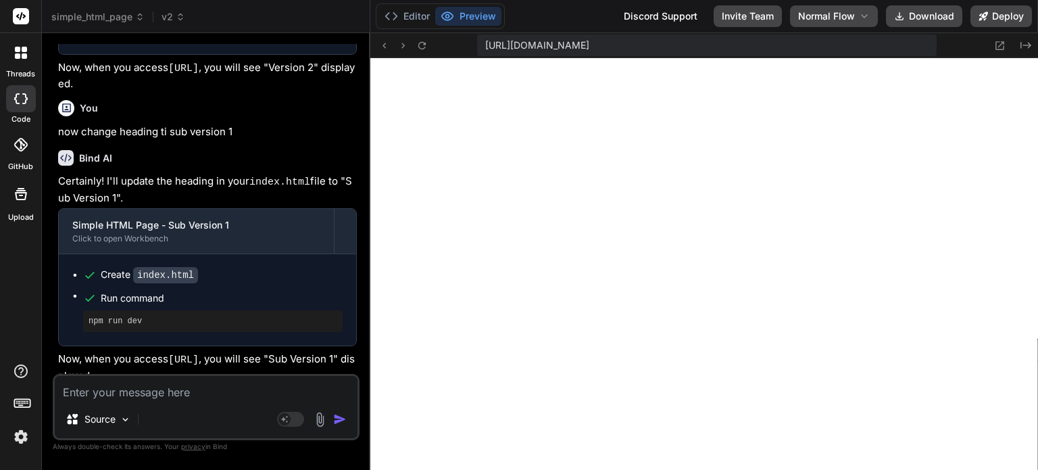
click at [184, 389] on textarea at bounding box center [206, 388] width 303 height 24
drag, startPoint x: 171, startPoint y: 5, endPoint x: 173, endPoint y: 23, distance: 18.4
click at [173, 23] on header "simple_html_page v2 Created with Pixso." at bounding box center [206, 16] width 329 height 33
click at [173, 23] on span "v2" at bounding box center [174, 17] width 24 height 14
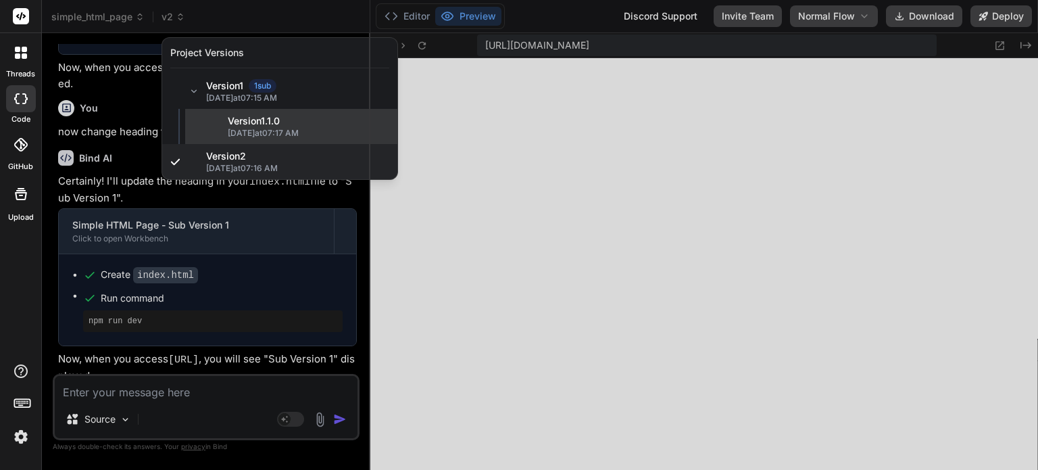
click at [283, 135] on span "[DATE] 07:17 AM" at bounding box center [309, 133] width 162 height 11
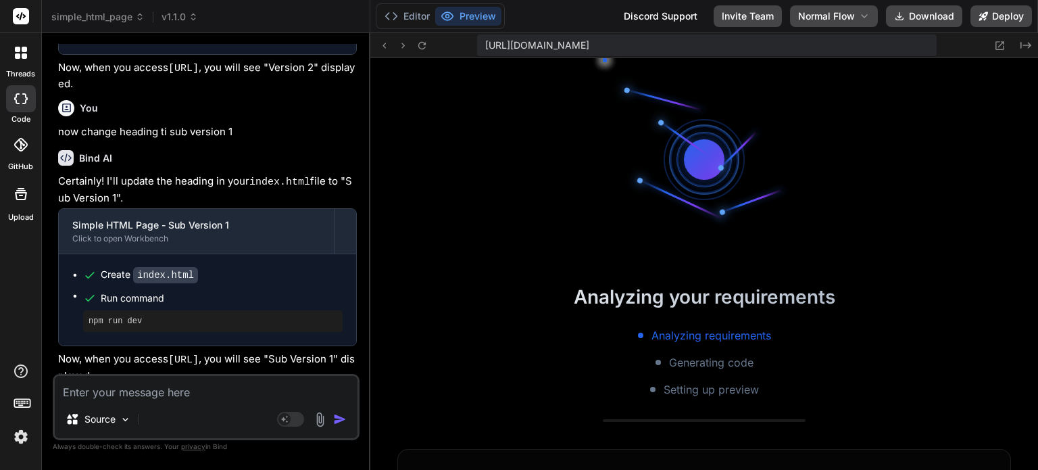
scroll to position [3244, 0]
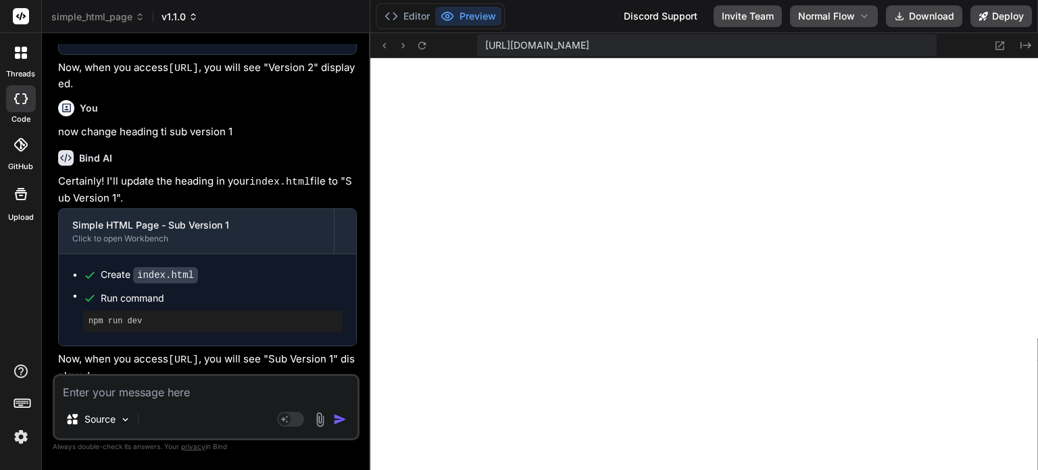
click at [186, 18] on span "v1.1.0" at bounding box center [180, 17] width 37 height 14
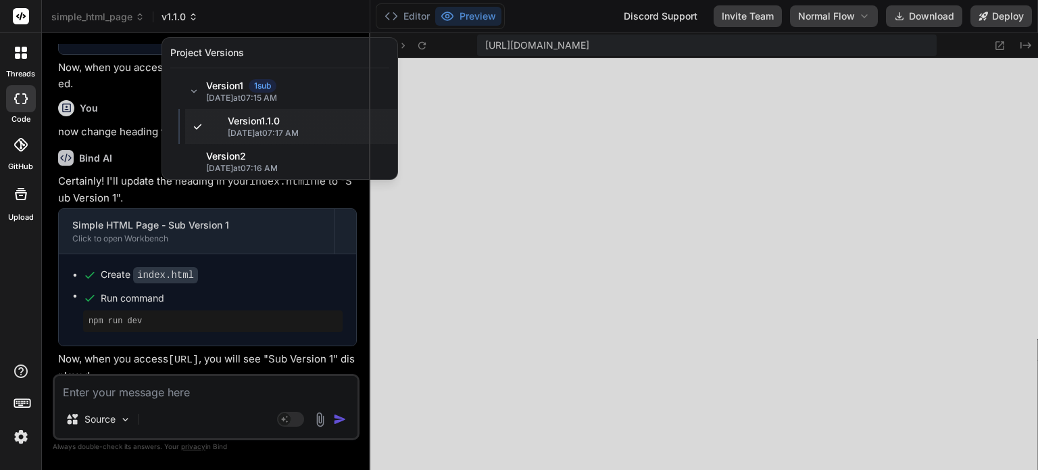
click at [186, 18] on div at bounding box center [519, 235] width 1038 height 470
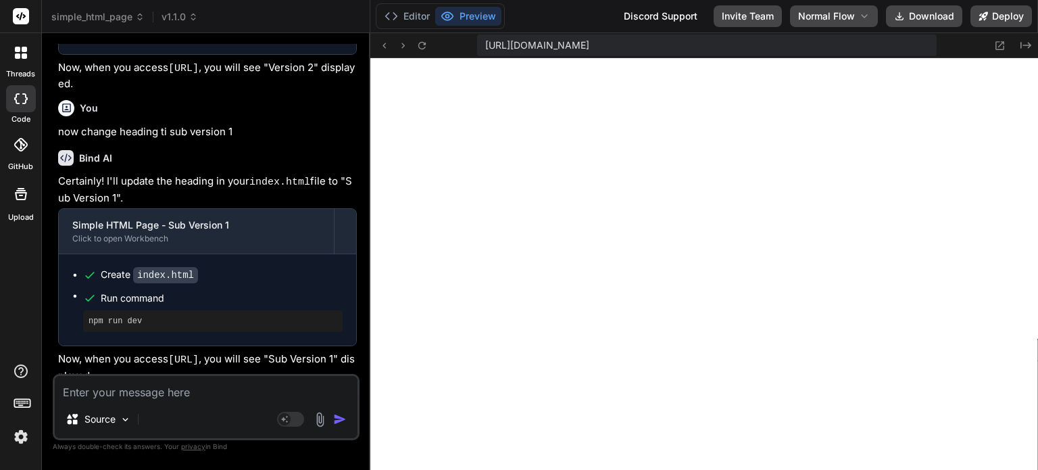
drag, startPoint x: 54, startPoint y: 167, endPoint x: 135, endPoint y: 187, distance: 83.0
click at [135, 187] on div "You create a simple html page which say version 1 Bind AI Certainly! Here's a s…" at bounding box center [206, 256] width 307 height 425
click at [135, 187] on p "Certainly! I'll update the heading in your index.html file to "Sub Version 1"." at bounding box center [207, 190] width 299 height 32
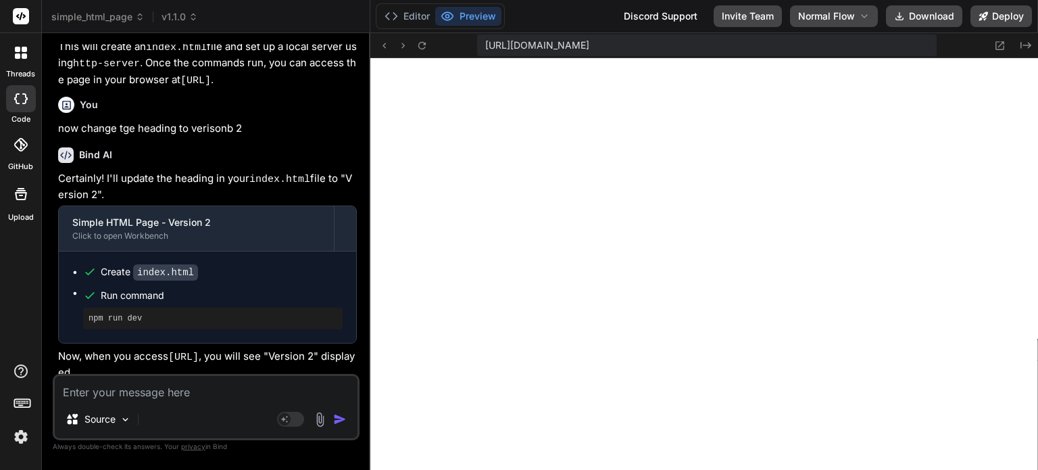
scroll to position [331, 0]
click at [187, 7] on header "simple_html_page v1.1.0 Created with Pixso." at bounding box center [206, 16] width 329 height 33
click at [187, 11] on span "v1.1.0" at bounding box center [180, 17] width 37 height 14
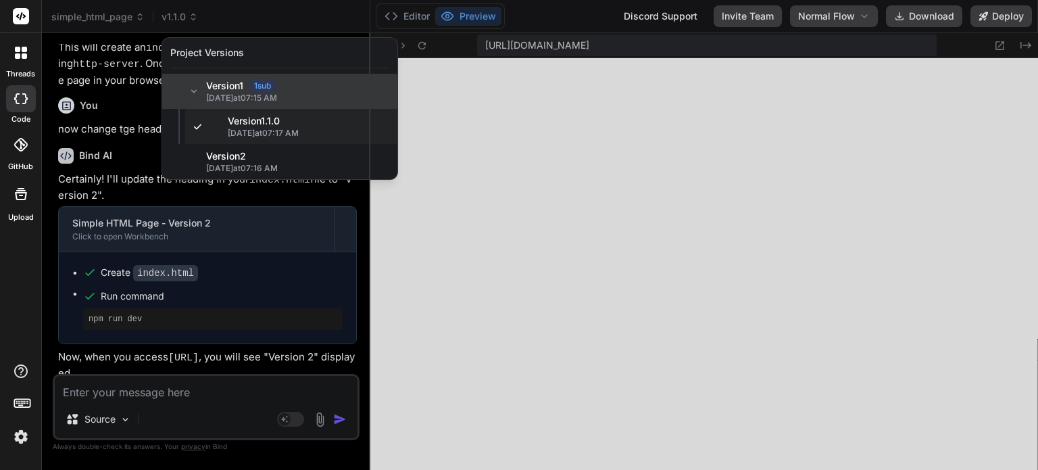
click at [238, 82] on span "Version 1" at bounding box center [224, 86] width 37 height 14
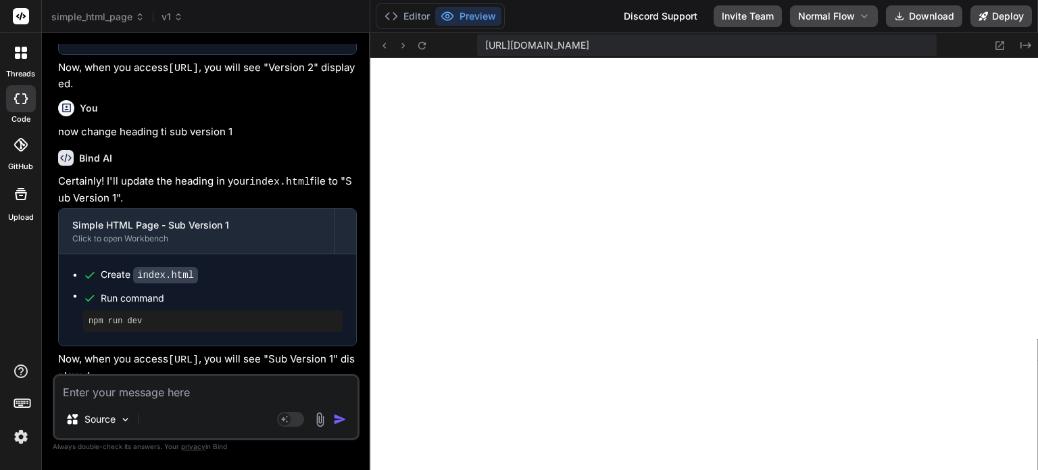
scroll to position [3776, 0]
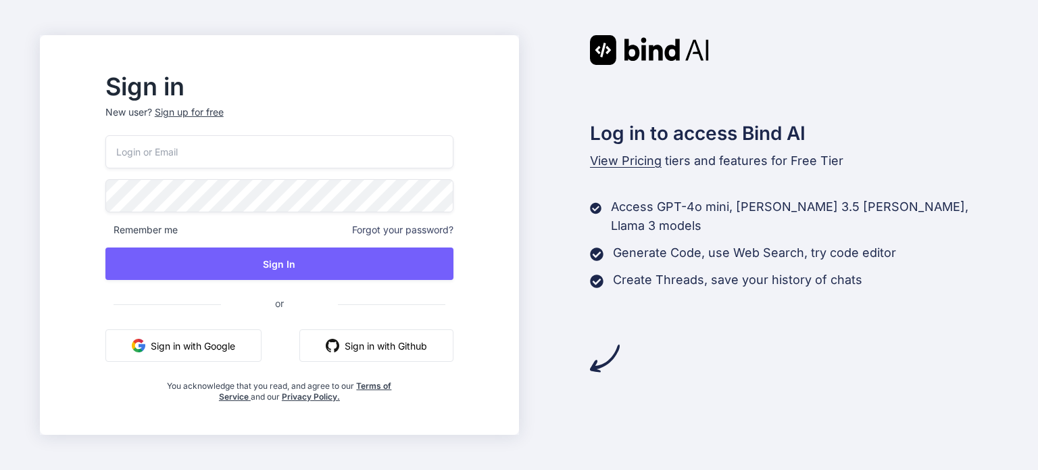
click at [203, 355] on button "Sign in with Google" at bounding box center [183, 345] width 156 height 32
